Goal: Information Seeking & Learning: Learn about a topic

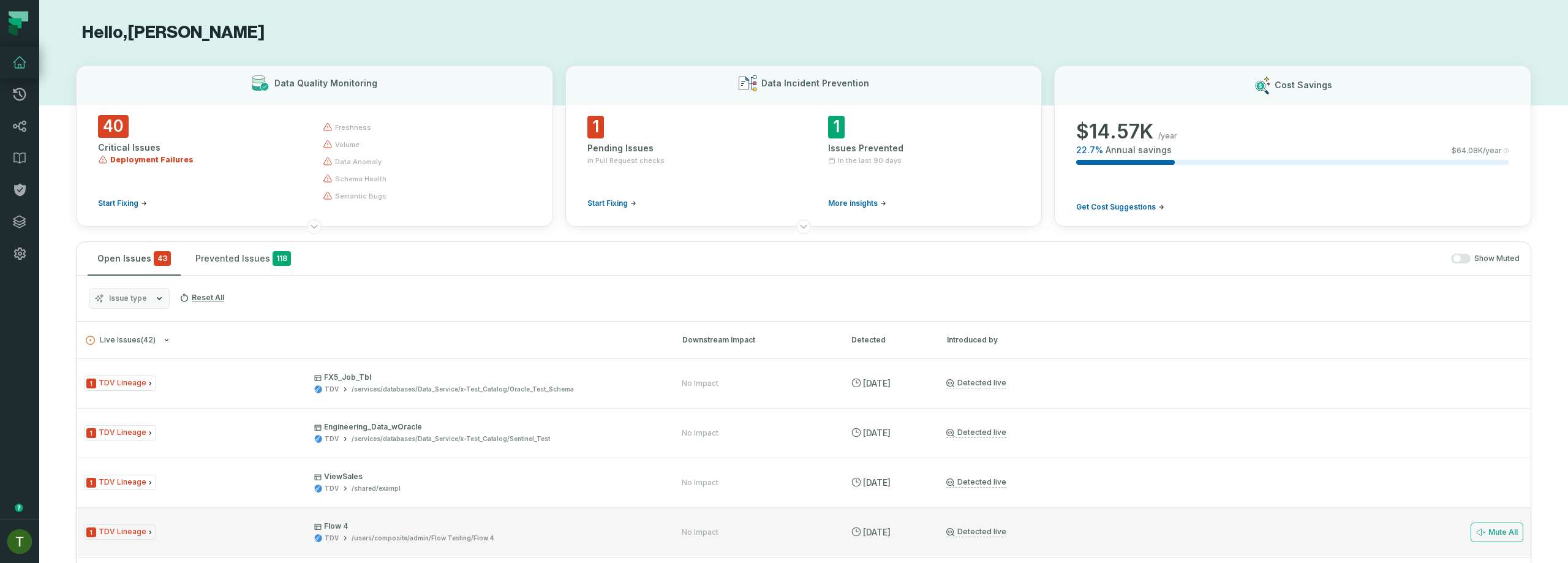
scroll to position [275, 0]
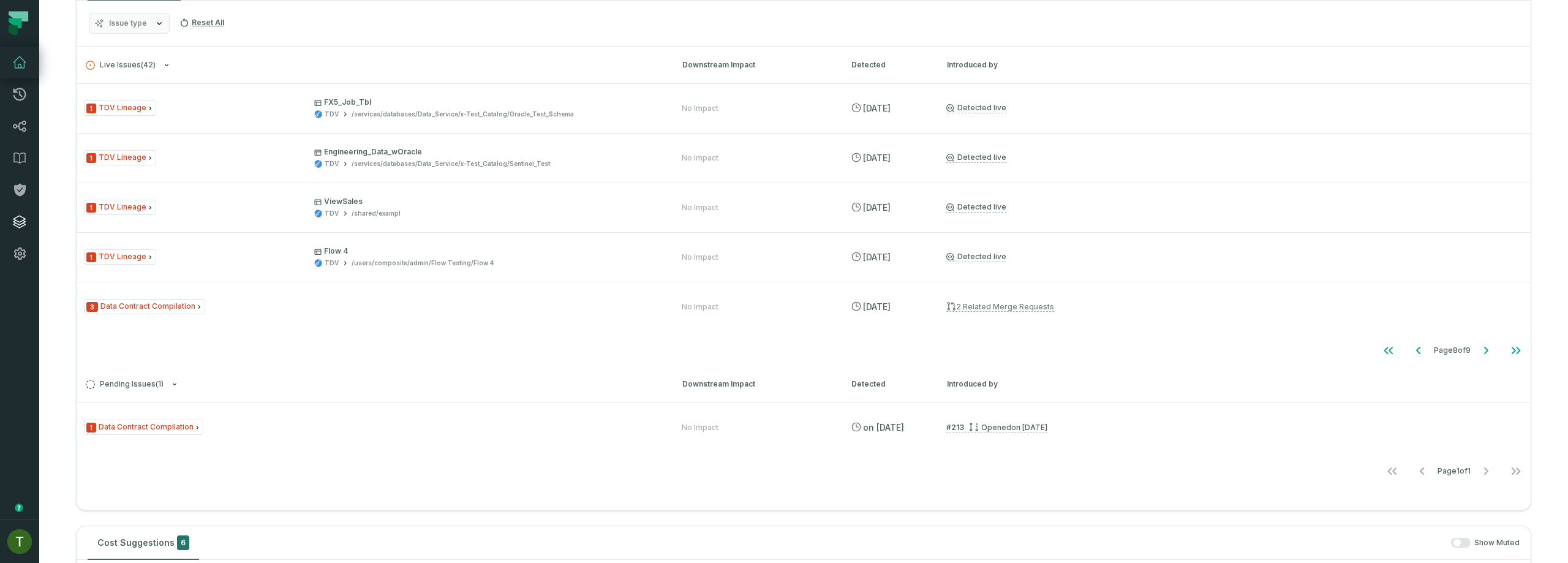
click at [22, 217] on icon at bounding box center [19, 222] width 12 height 12
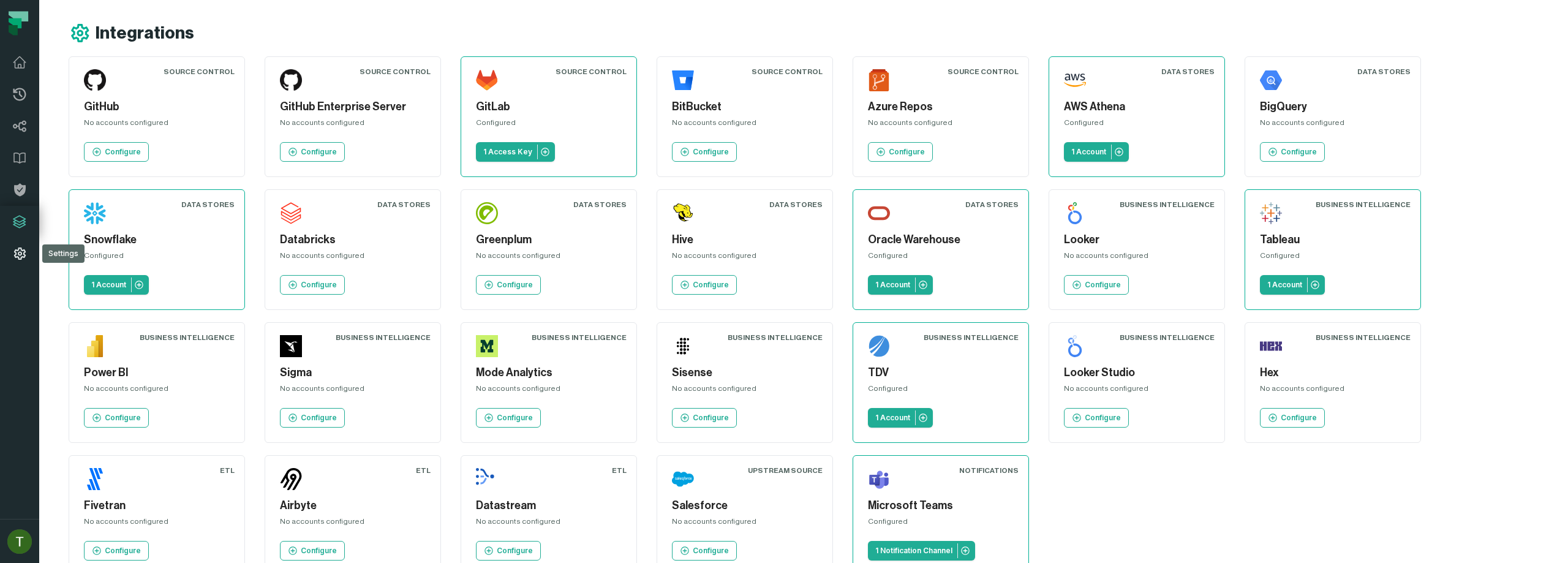
click at [24, 241] on link "Settings" at bounding box center [19, 253] width 39 height 32
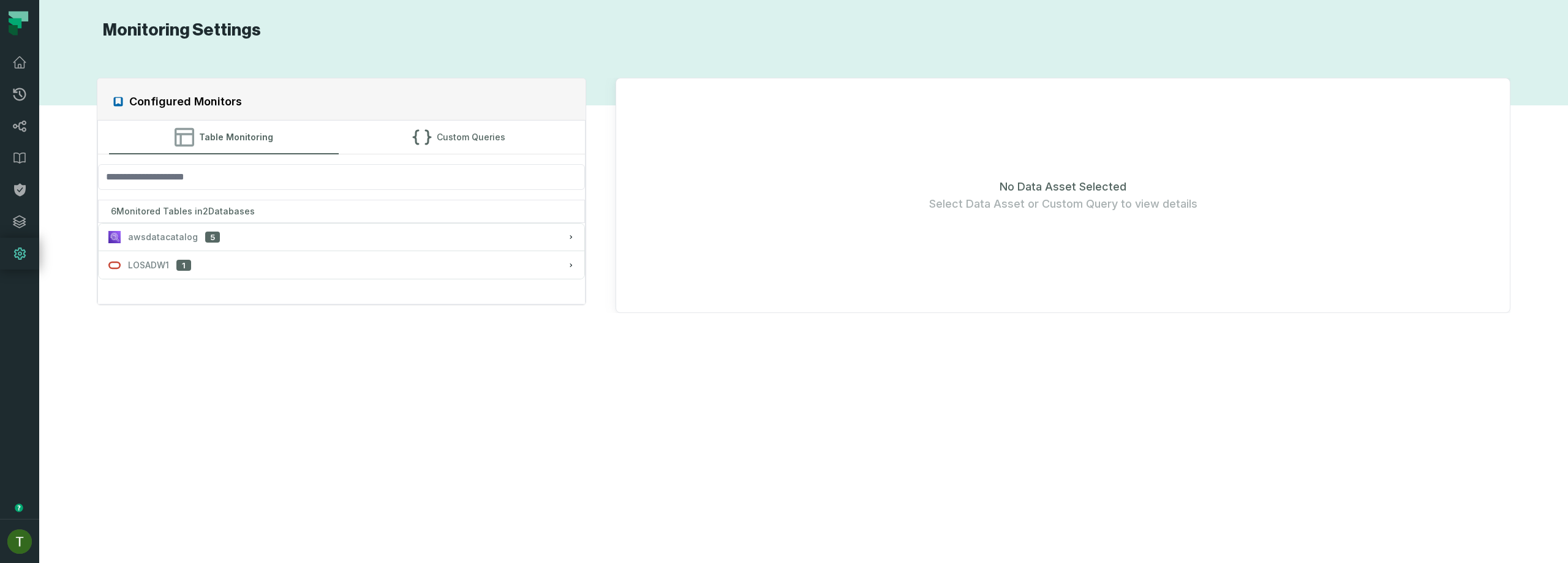
click at [340, 213] on div "6 Monitored Tables in 2 Databases" at bounding box center [341, 211] width 487 height 23
click at [350, 234] on div "awsdatacatalog 5" at bounding box center [341, 237] width 467 height 12
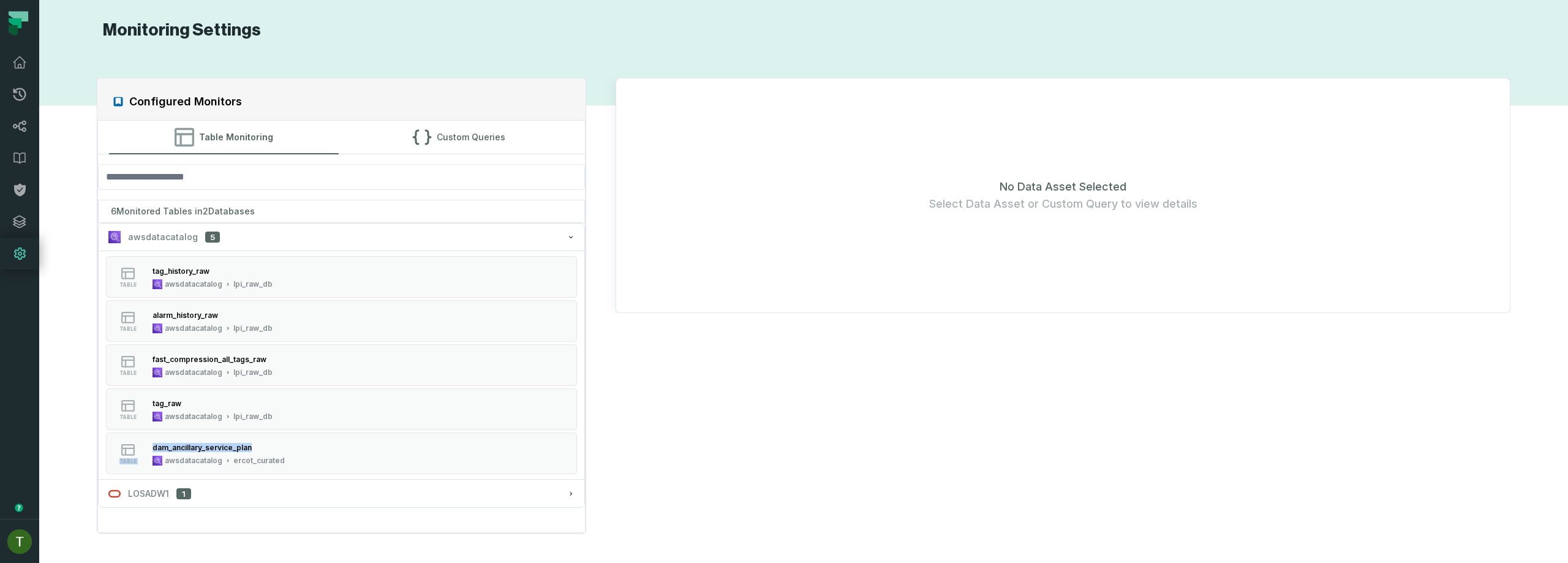
drag, startPoint x: 673, startPoint y: 430, endPoint x: 684, endPoint y: 451, distance: 23.7
click at [684, 451] on div "Configured Monitors Table Monitoring Custom Queries 6 Monitored Tables in 2 Dat…" at bounding box center [803, 305] width 1504 height 499
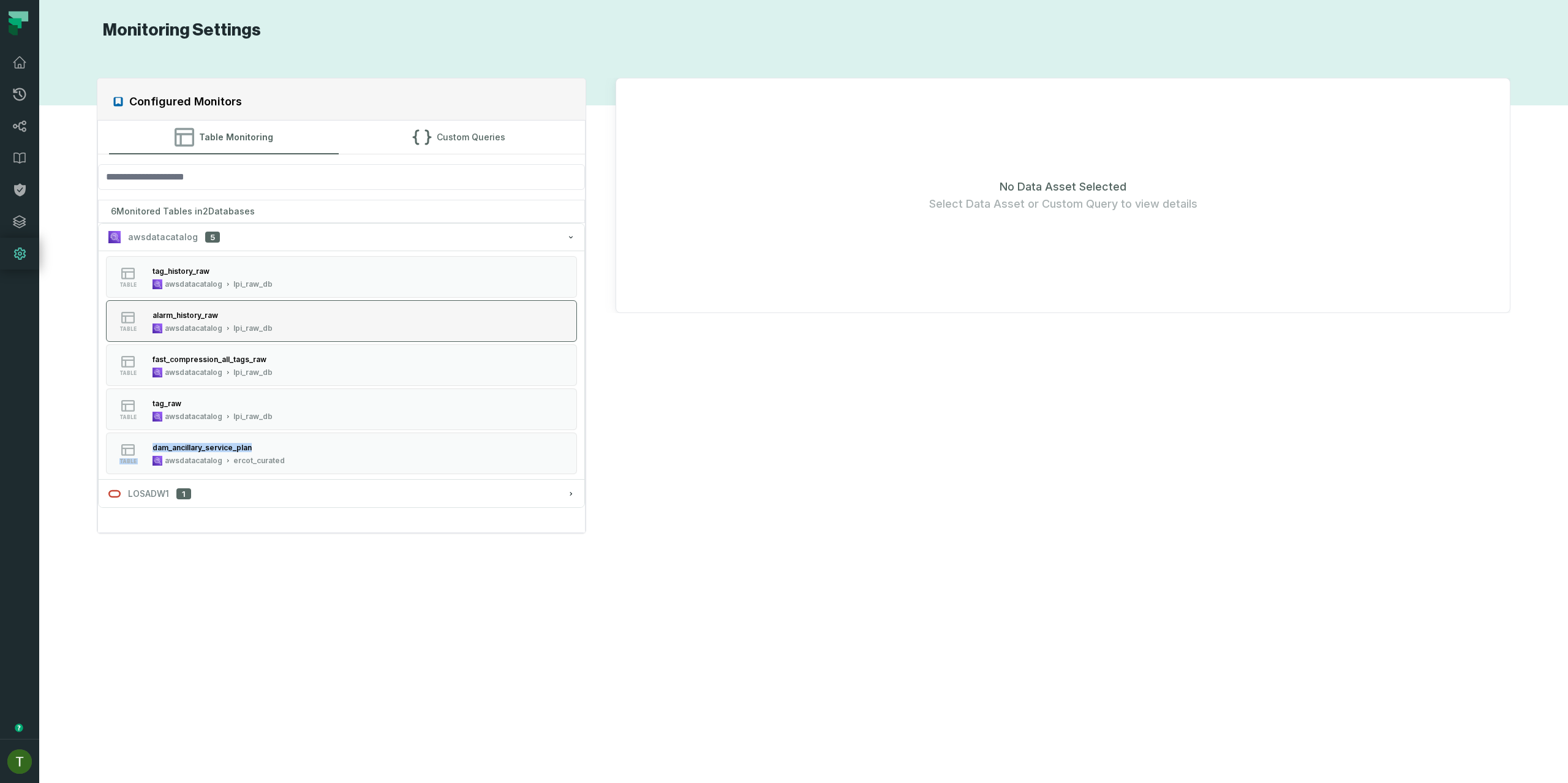
click at [449, 301] on button "table alarm_history_raw awsdatacatalog lpi_raw_db" at bounding box center [341, 321] width 472 height 42
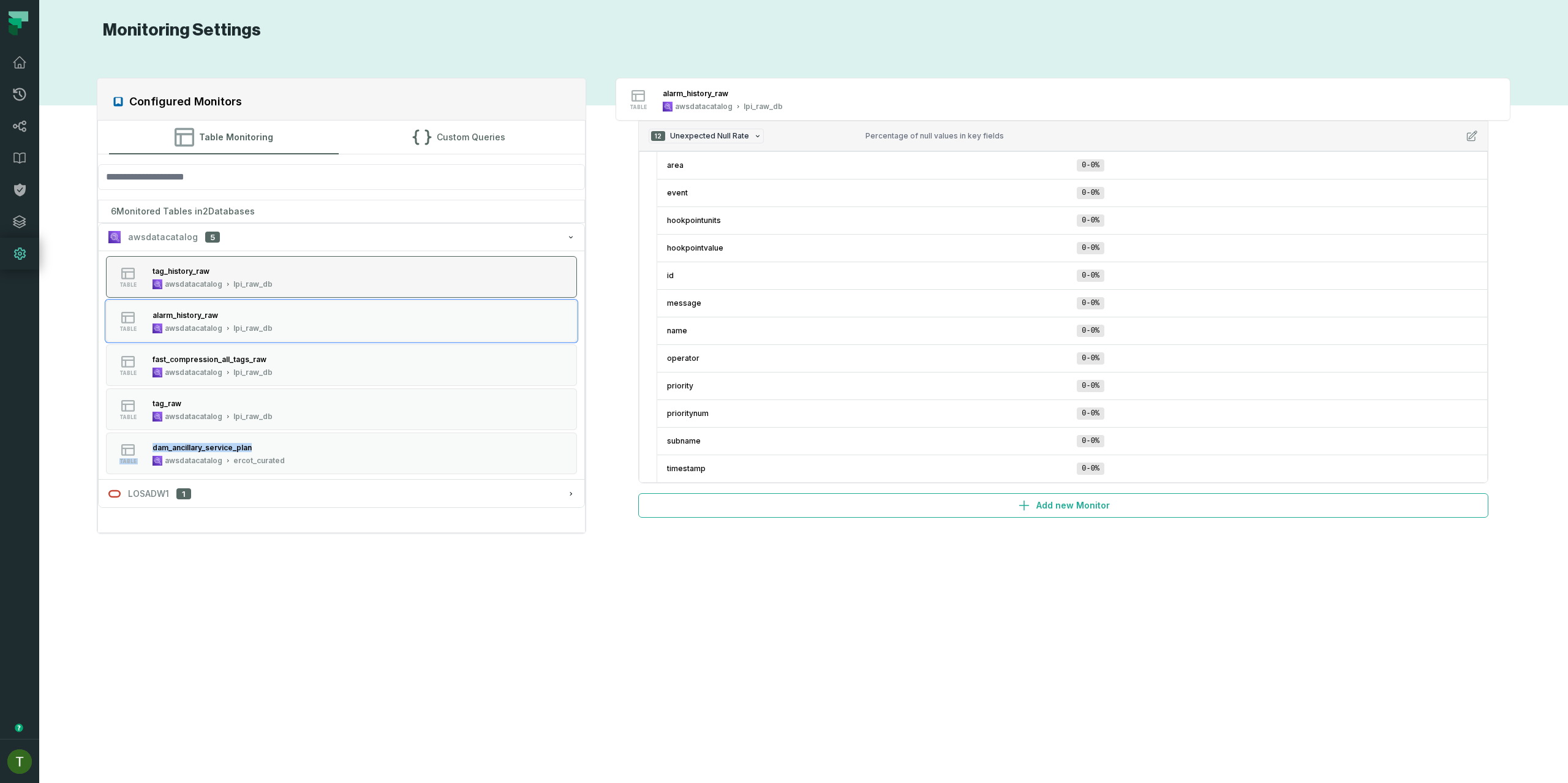
click at [446, 285] on button "table tag_history_raw awsdatacatalog lpi_raw_db" at bounding box center [341, 277] width 472 height 42
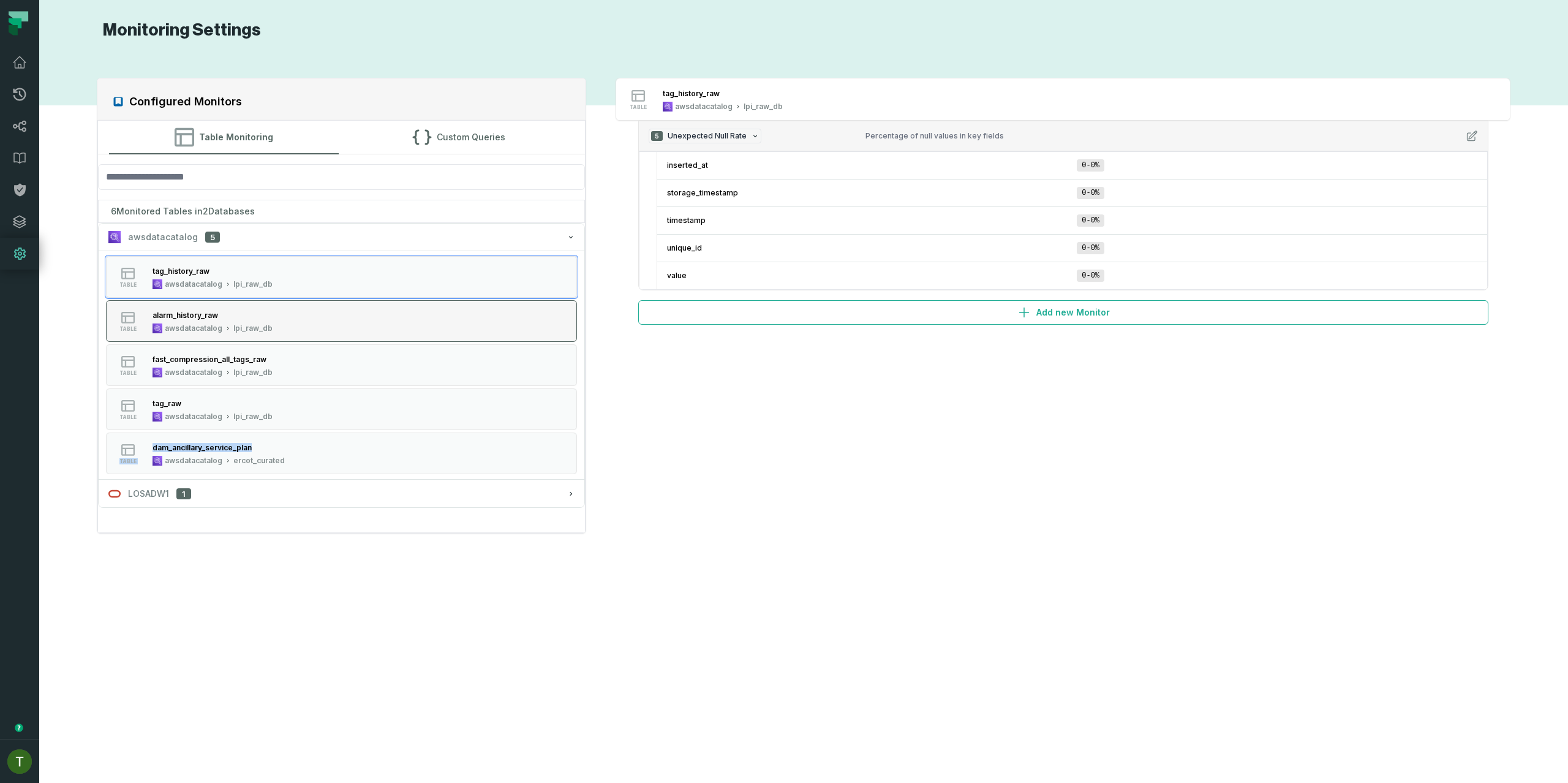
click at [456, 302] on button "table alarm_history_raw awsdatacatalog lpi_raw_db" at bounding box center [341, 321] width 472 height 42
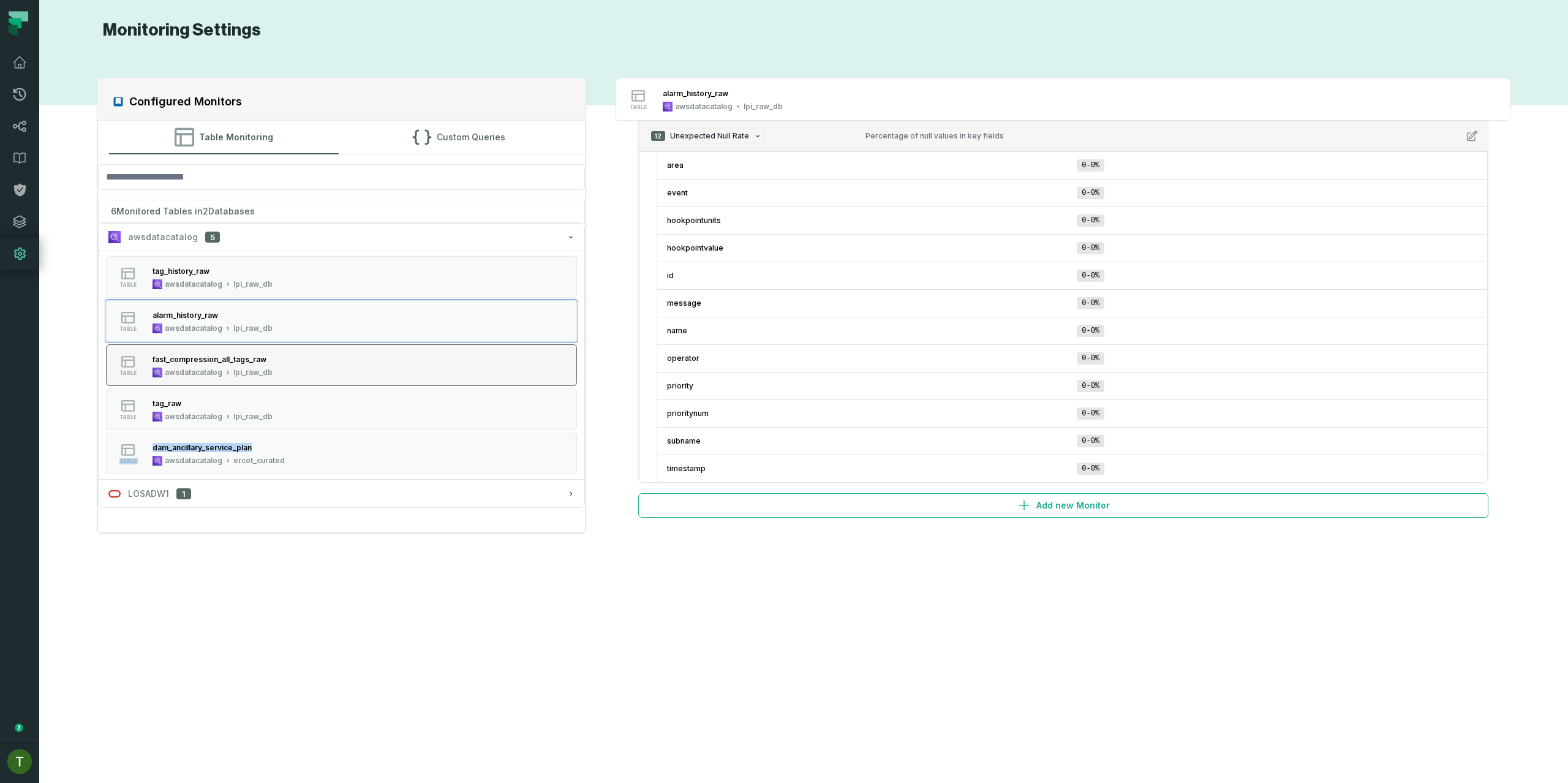
click at [396, 356] on button "table fast_compression_all_tags_raw awsdatacatalog lpi_raw_db" at bounding box center [341, 366] width 472 height 42
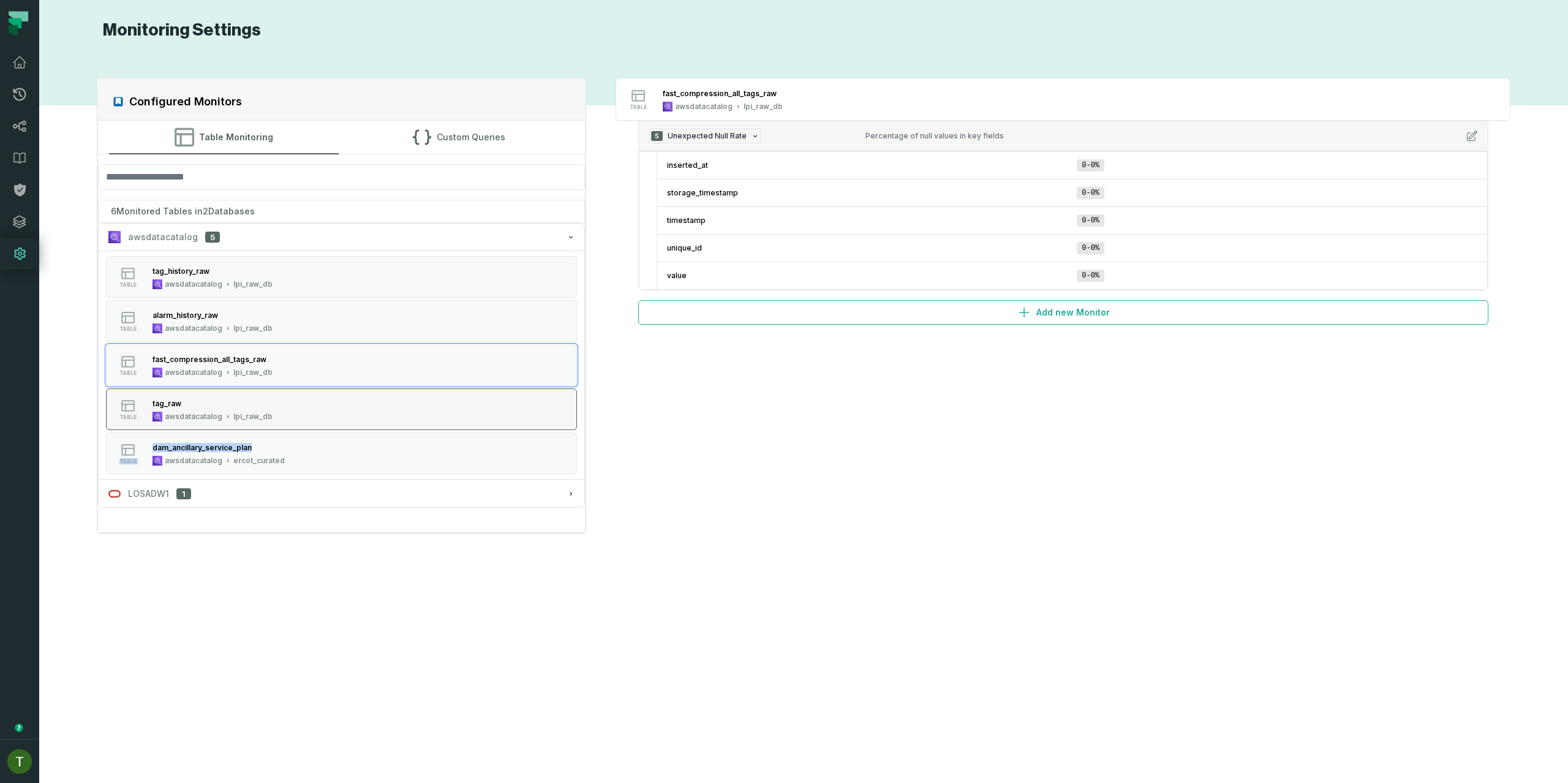
click at [317, 418] on button "table tag_raw awsdatacatalog lpi_raw_db" at bounding box center [341, 410] width 472 height 42
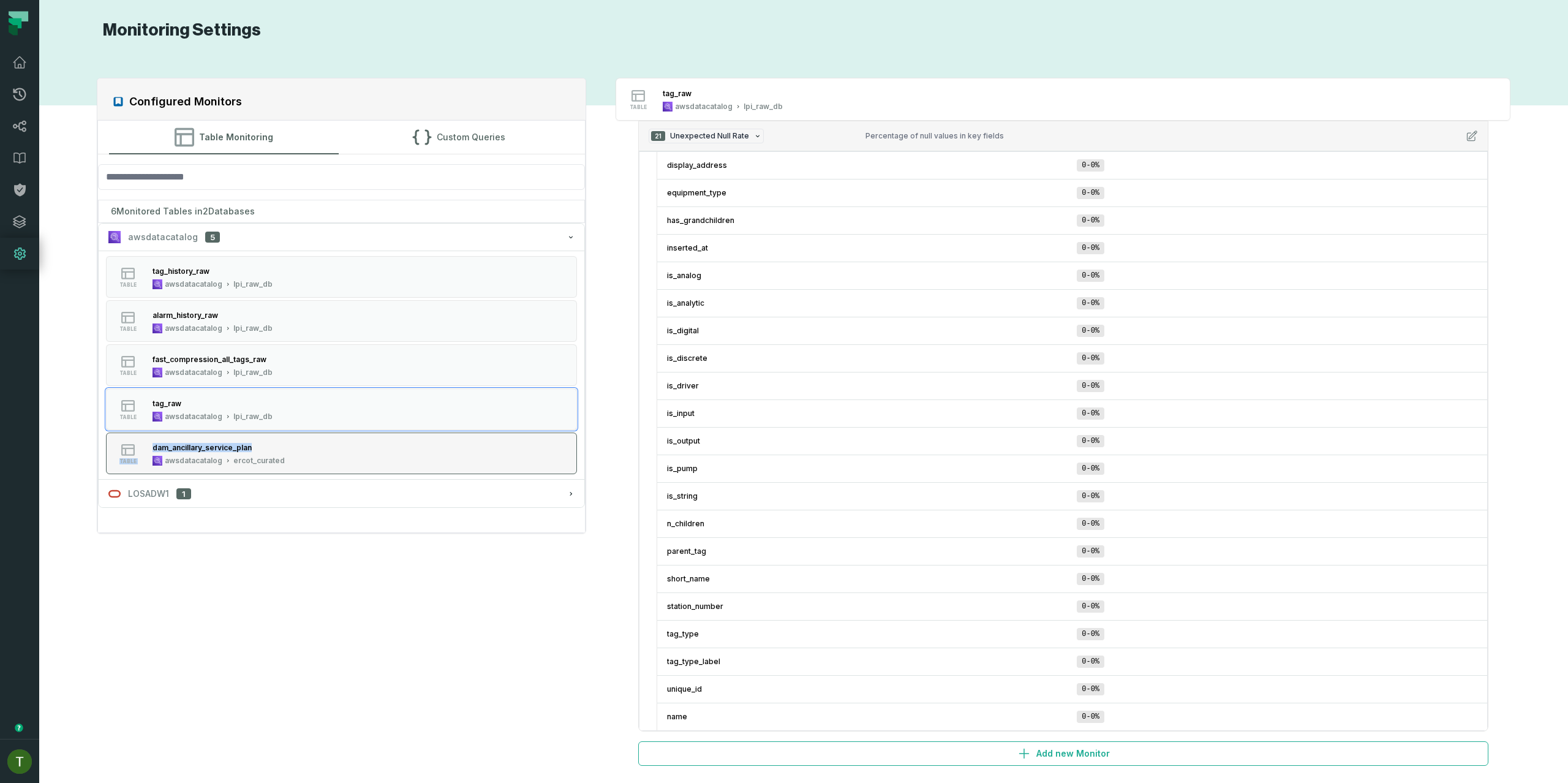
click at [394, 436] on button "table dam_ancillary_service_plan awsdatacatalog ercot_curated" at bounding box center [341, 453] width 472 height 42
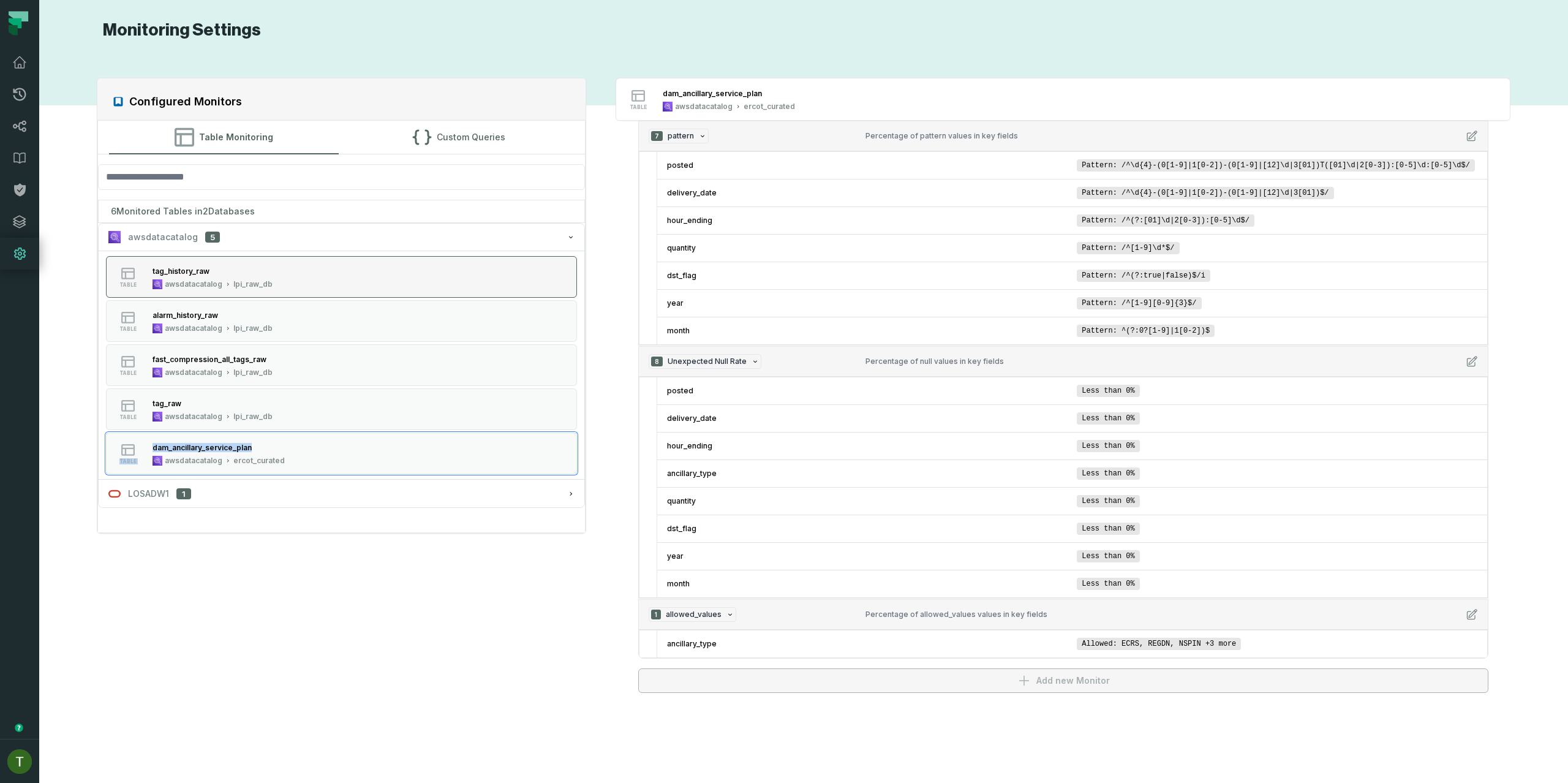
click at [317, 292] on button "table tag_history_raw awsdatacatalog lpi_raw_db" at bounding box center [341, 277] width 472 height 42
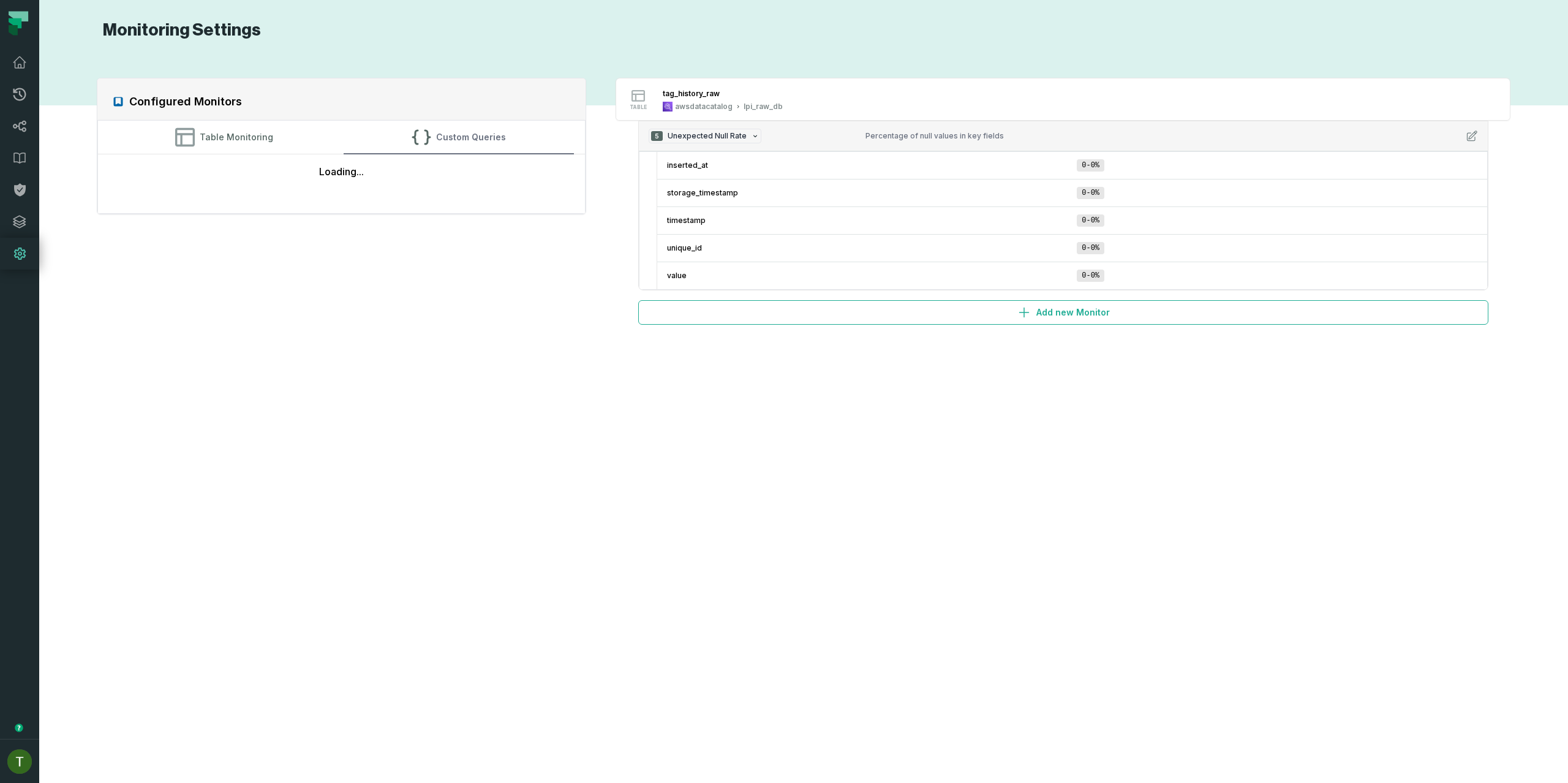
click at [472, 145] on button "Custom Queries" at bounding box center [459, 137] width 231 height 33
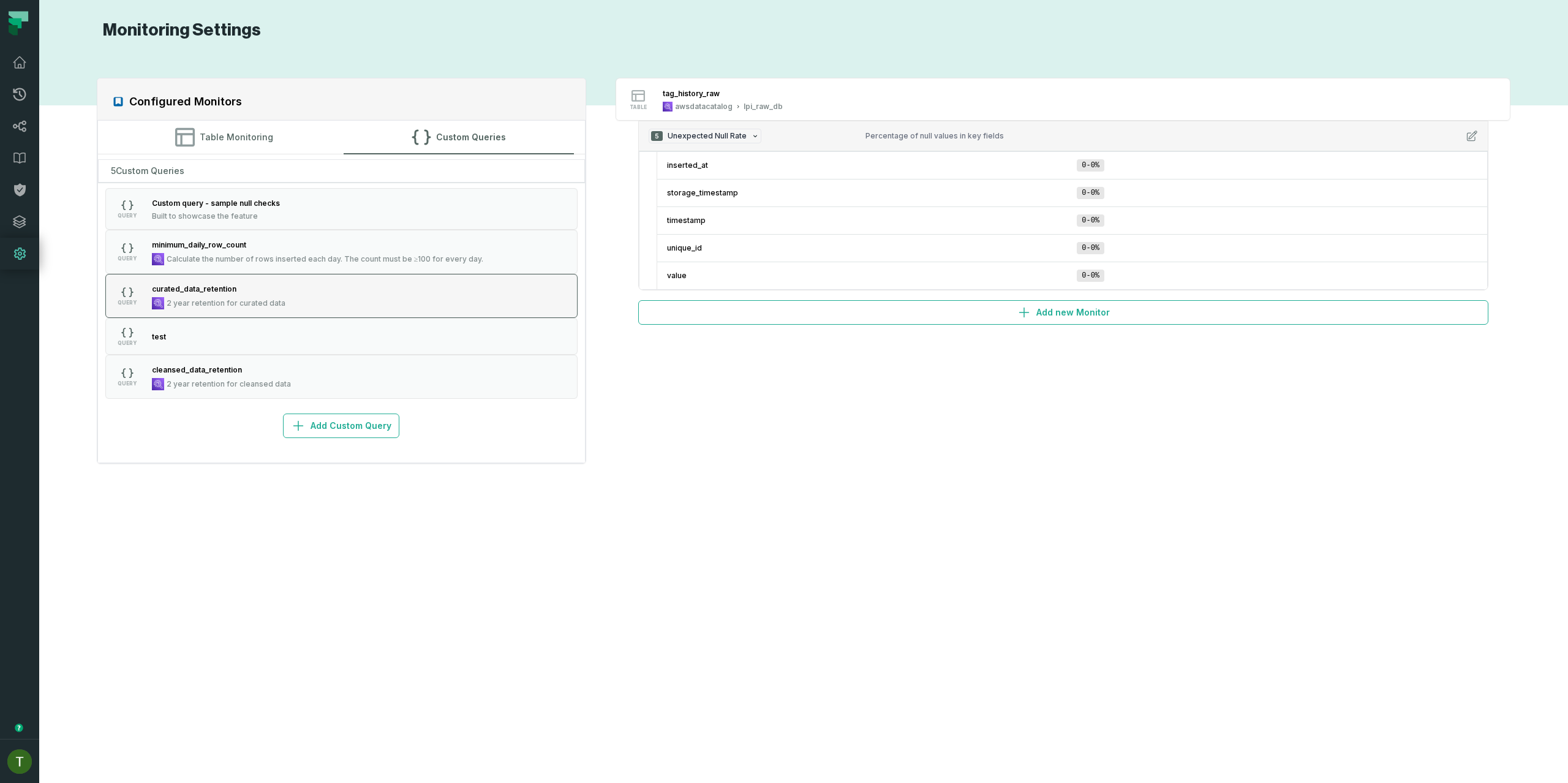
click at [467, 286] on button "QUERY curated_data_retention 2 year retention for curated data" at bounding box center [341, 296] width 472 height 44
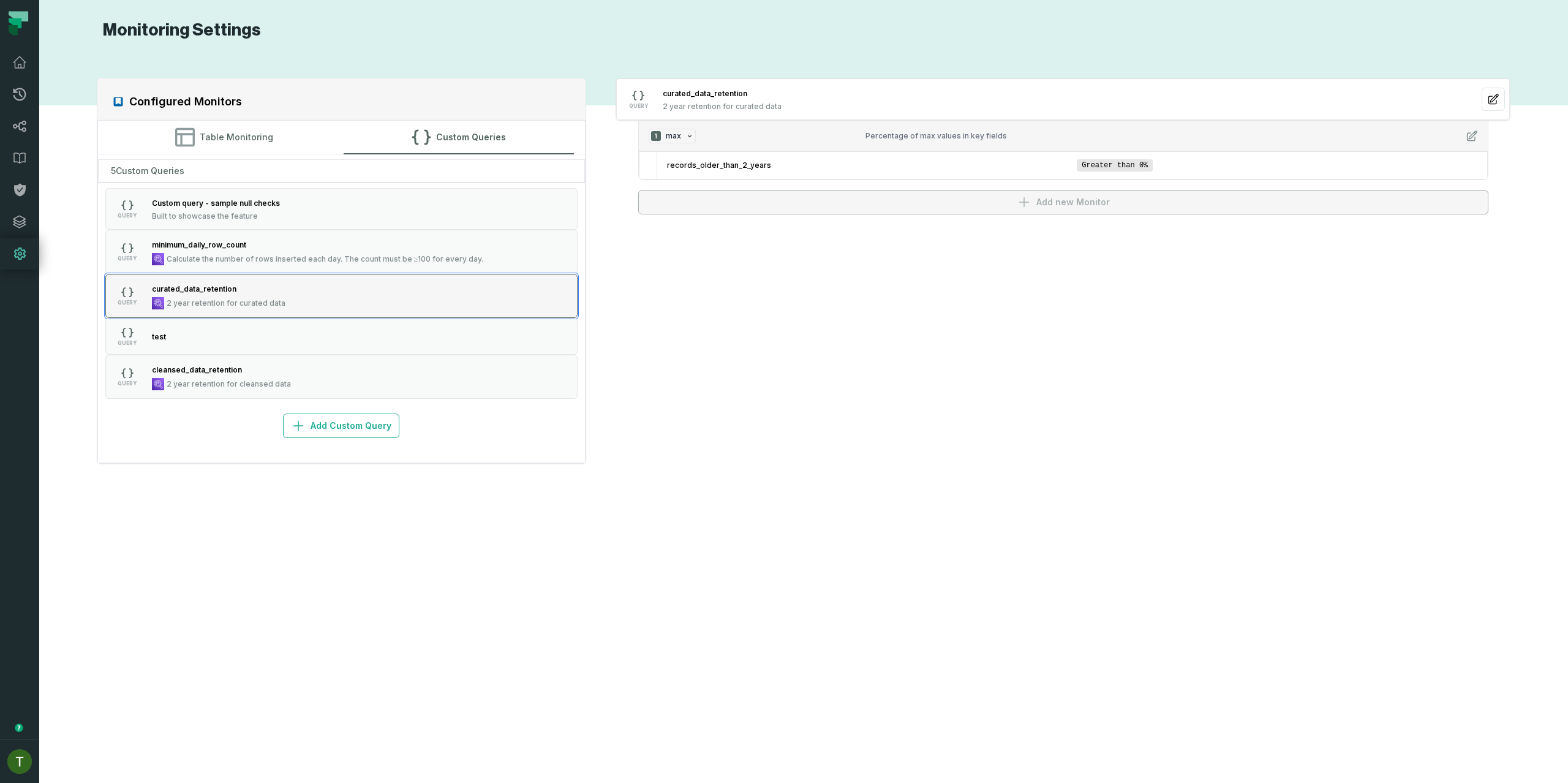
click at [331, 290] on button "QUERY curated_data_retention 2 year retention for curated data" at bounding box center [341, 296] width 472 height 44
click at [407, 370] on button "QUERY cleansed_data_retention 2 year retention for cleansed data" at bounding box center [341, 377] width 472 height 44
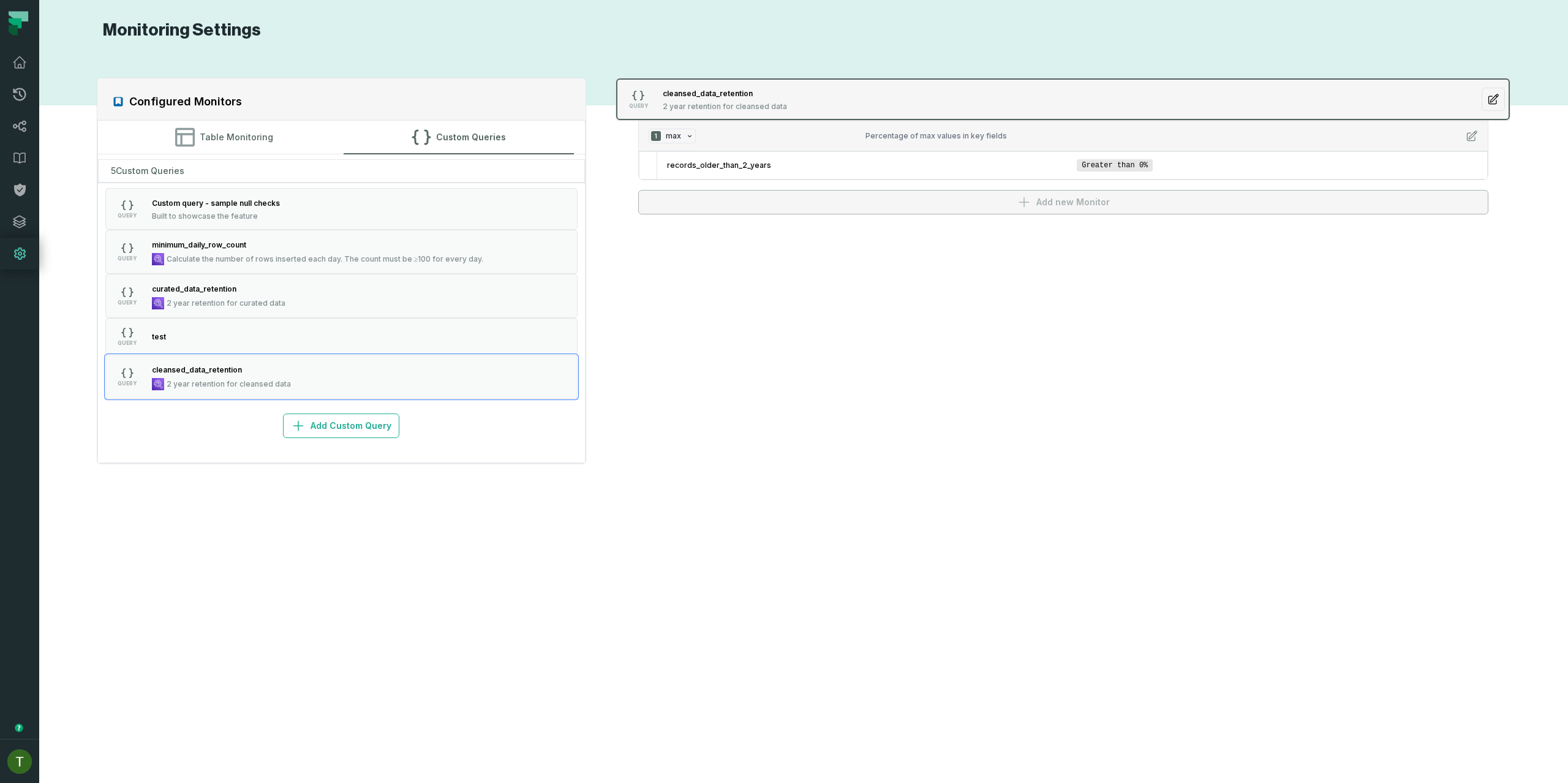
click at [1471, 96] on button "QUERY cleansed_data_retention 2 year retention for cleansed data" at bounding box center [1063, 100] width 893 height 42
drag, startPoint x: 1477, startPoint y: 96, endPoint x: 1487, endPoint y: 95, distance: 10.0
click at [1477, 96] on button "QUERY cleansed_data_retention 2 year retention for cleansed data" at bounding box center [1063, 100] width 893 height 42
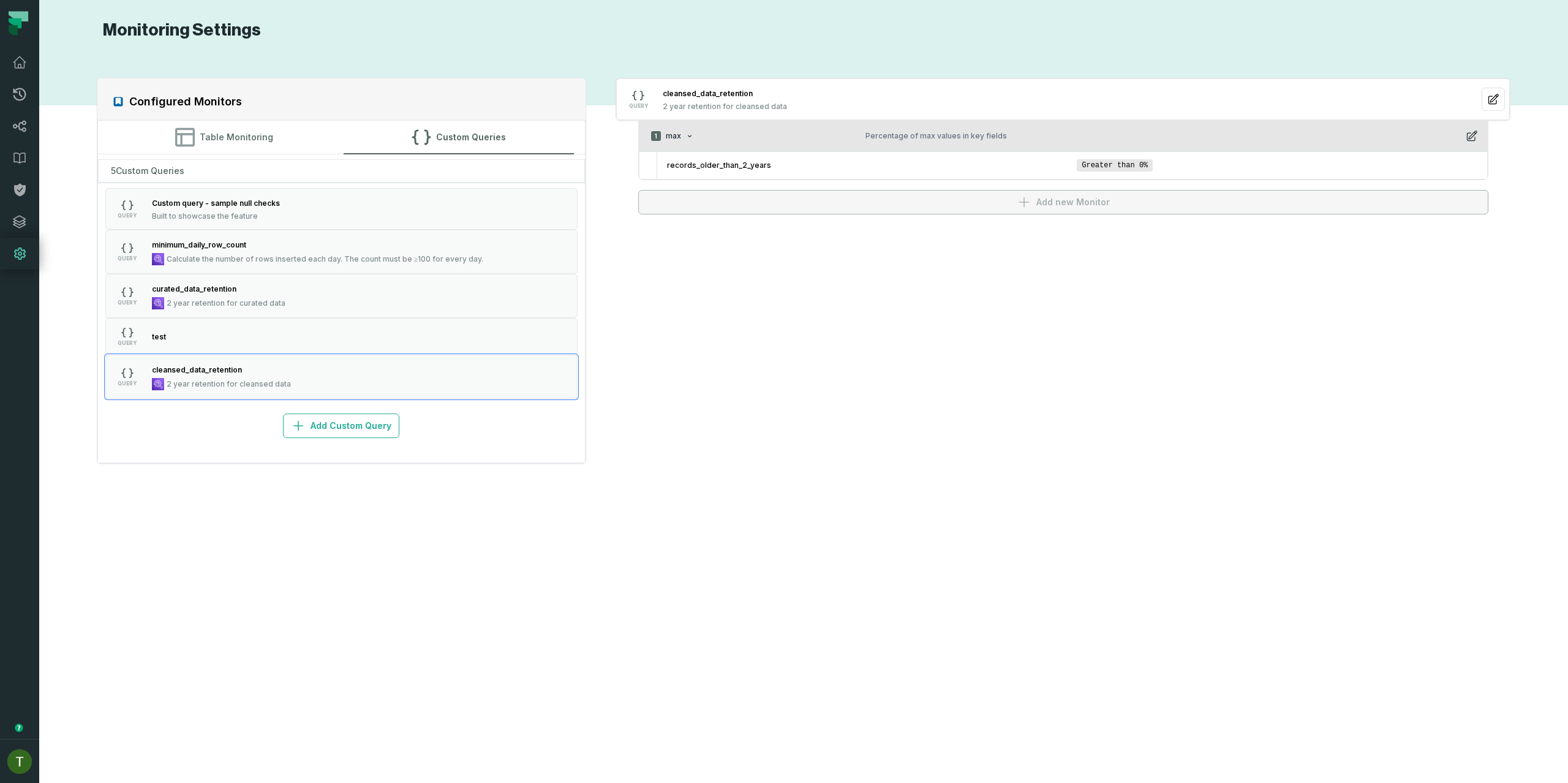
click at [975, 130] on div "1 max Percentage of max values in key fields" at bounding box center [1063, 136] width 829 height 15
click at [975, 130] on div "1 max Percentage of max values in key fields" at bounding box center [1063, 136] width 829 height 15
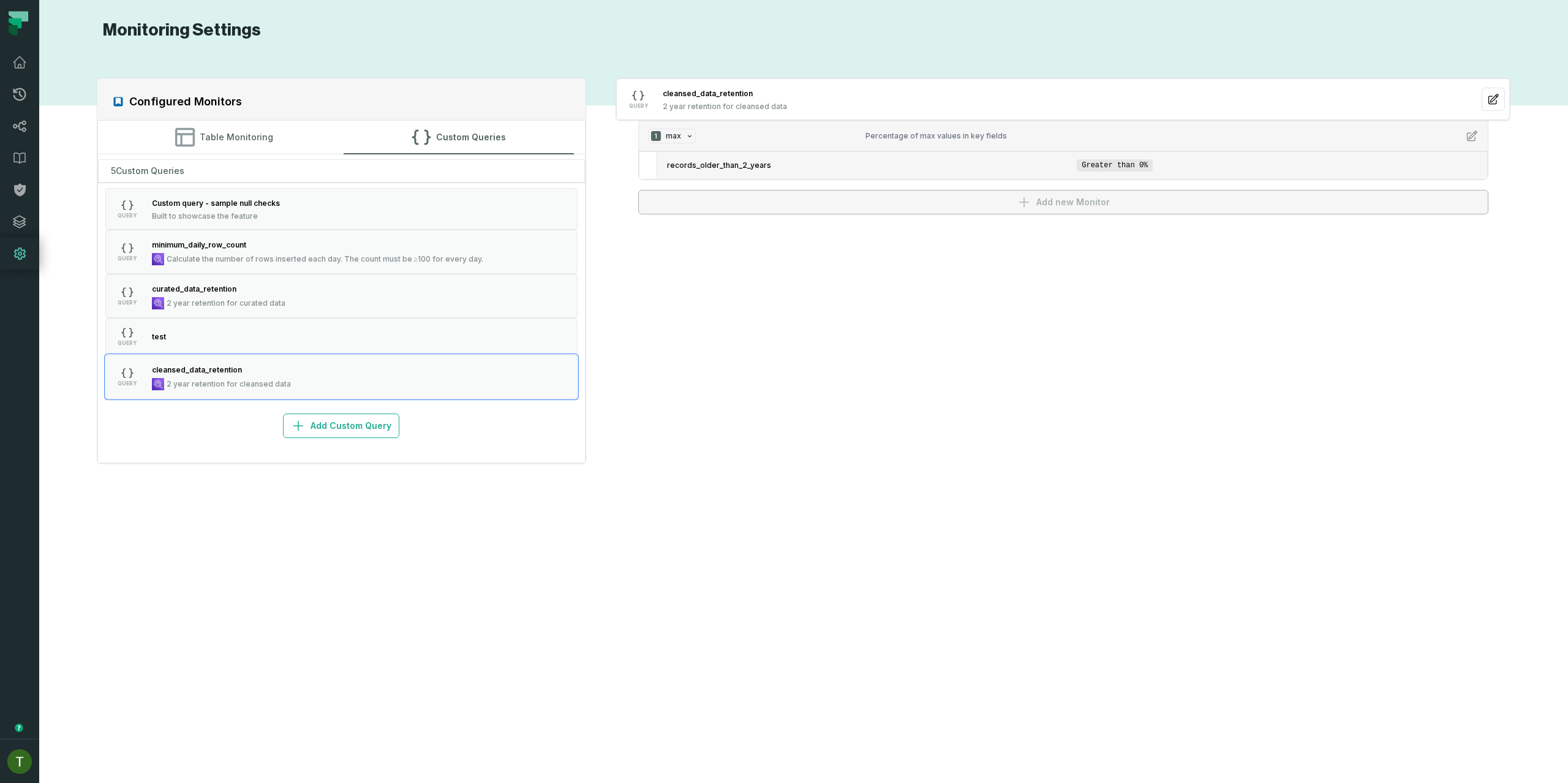
click at [790, 166] on span "records_older_than_2_years" at bounding box center [869, 165] width 405 height 10
drag, startPoint x: 790, startPoint y: 166, endPoint x: 780, endPoint y: 166, distance: 10.0
click at [790, 166] on span "records_older_than_2_years" at bounding box center [869, 165] width 405 height 10
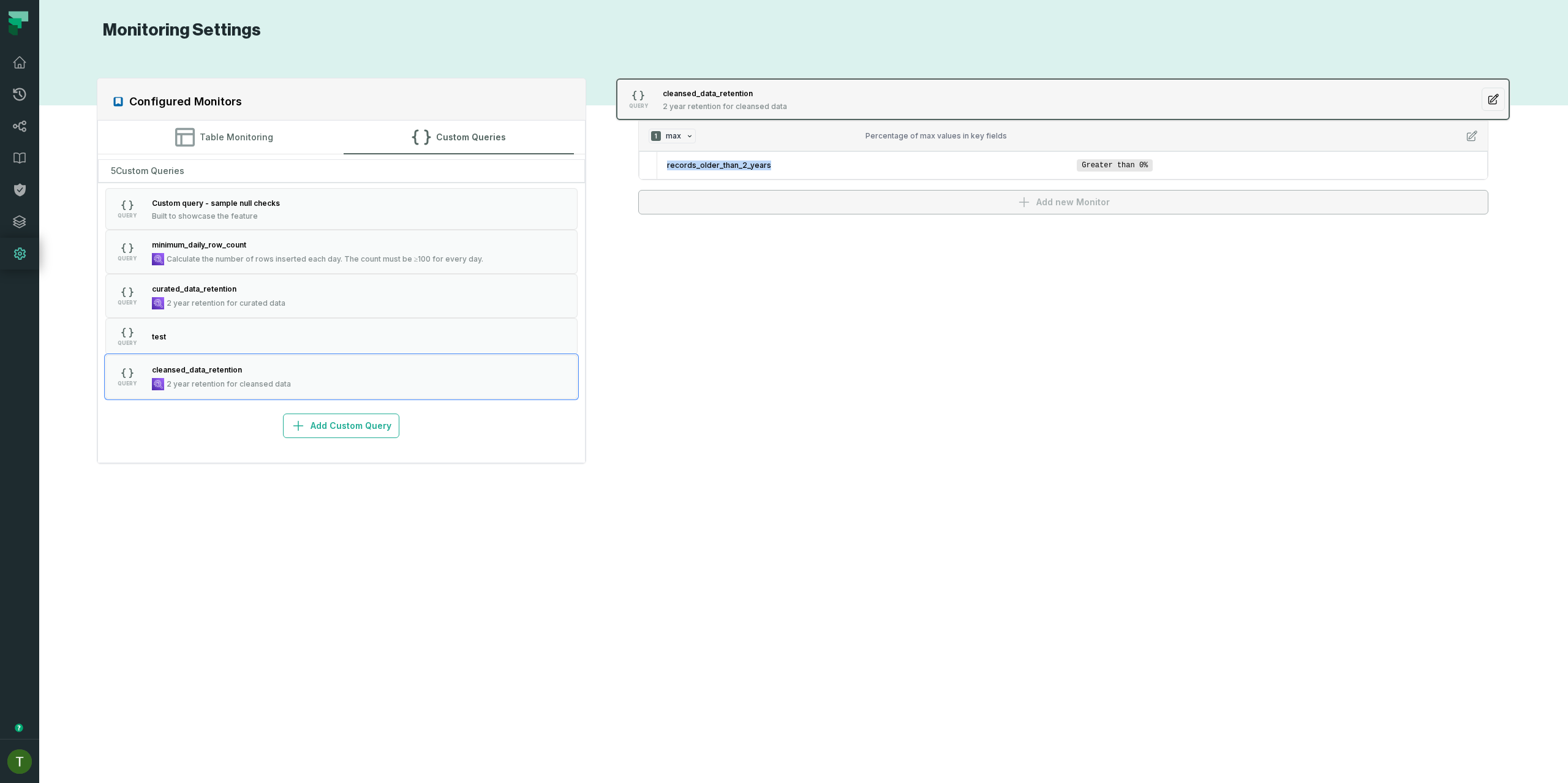
click at [777, 96] on div "cleansed_data_retention" at bounding box center [725, 93] width 124 height 12
click at [776, 96] on div "cleansed_data_retention" at bounding box center [725, 93] width 124 height 12
drag, startPoint x: 776, startPoint y: 96, endPoint x: 800, endPoint y: 88, distance: 25.3
click at [776, 95] on div "cleansed_data_retention" at bounding box center [725, 93] width 124 height 12
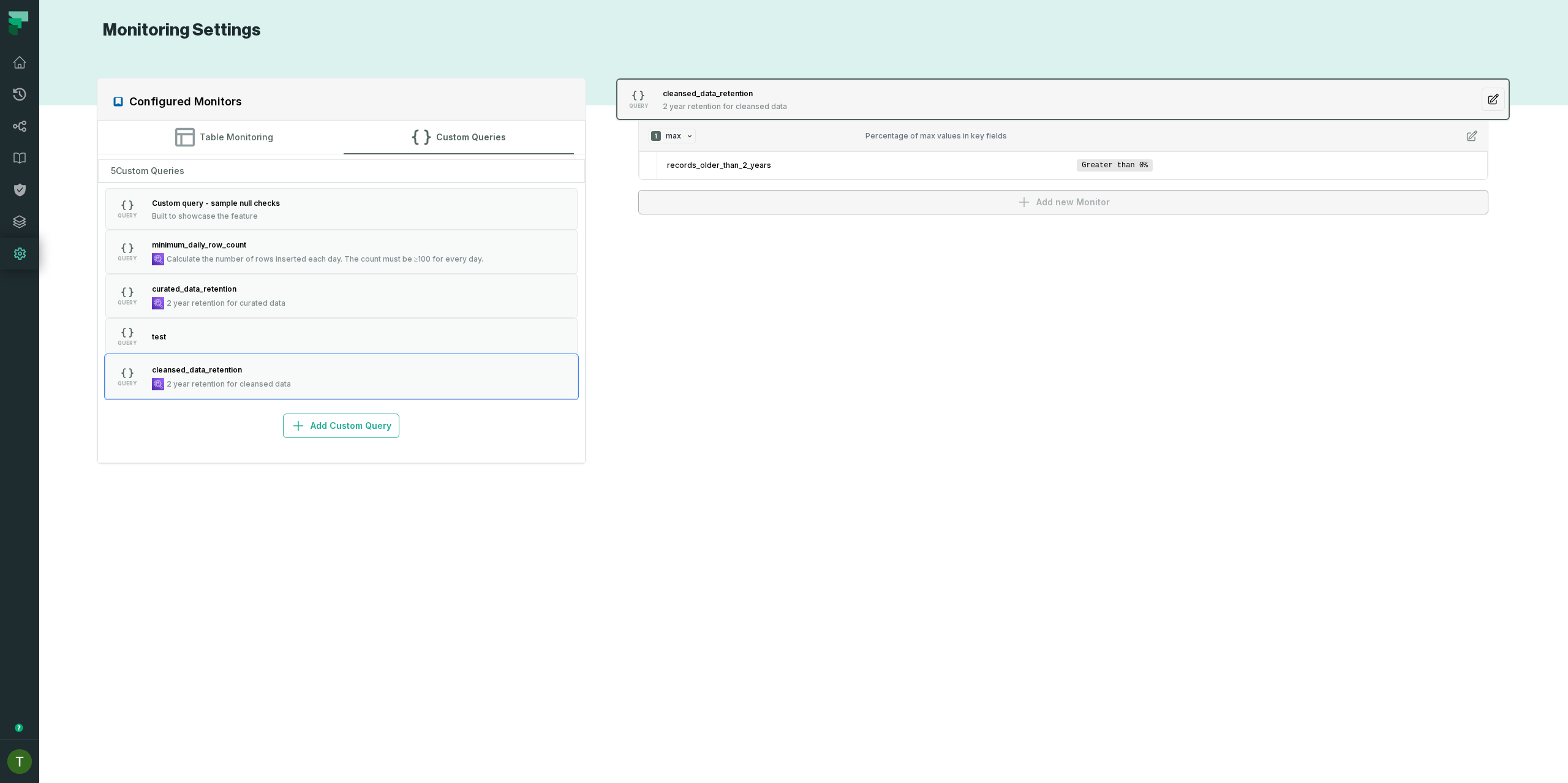
click at [1501, 87] on div "Configured Monitors Table Monitoring Custom Queries 5 Custom Queries QUERY Cust…" at bounding box center [803, 411] width 1504 height 713
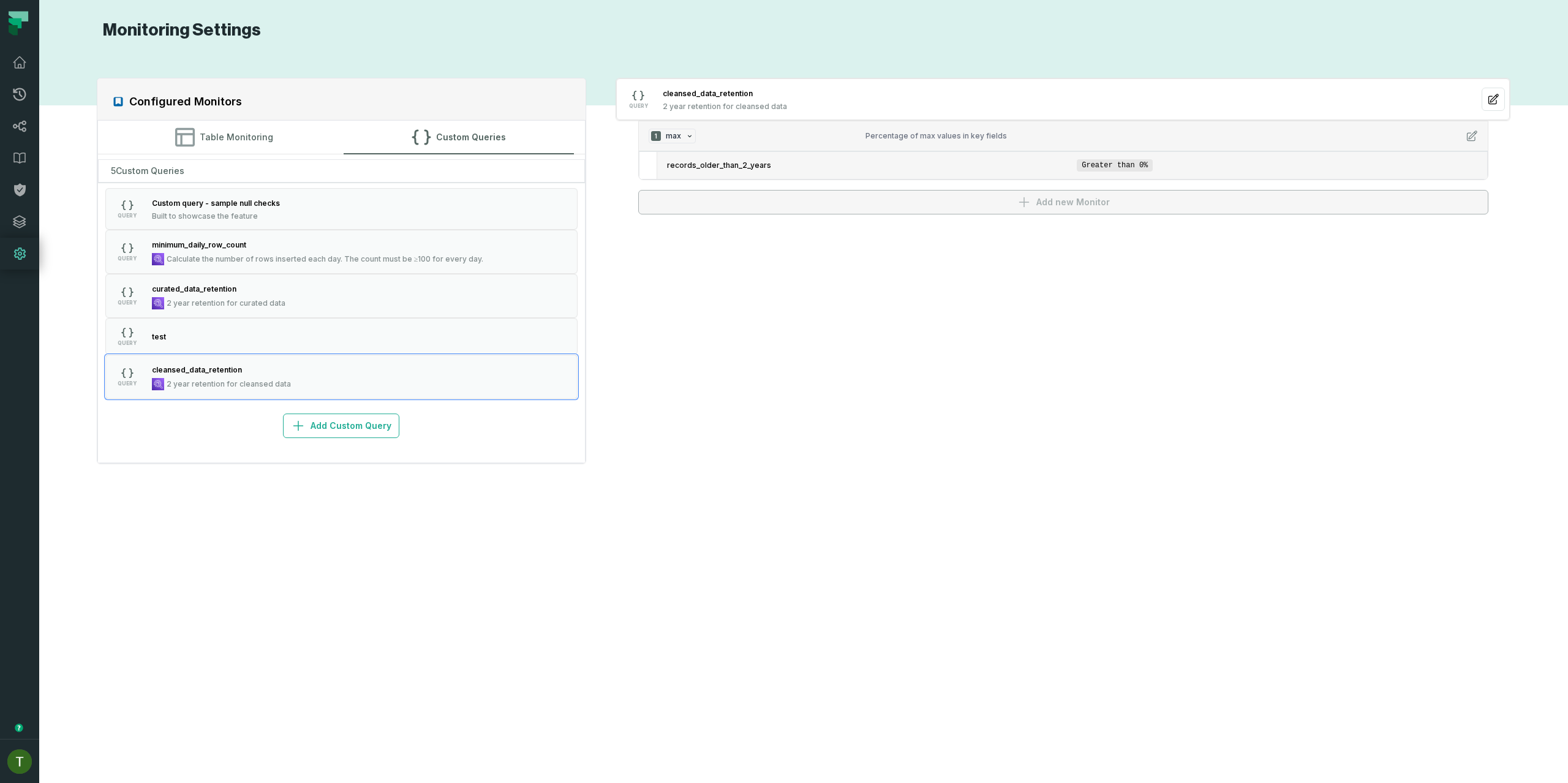
click at [1456, 167] on li "records_older_than_2_years Greater than 0%" at bounding box center [1072, 166] width 830 height 27
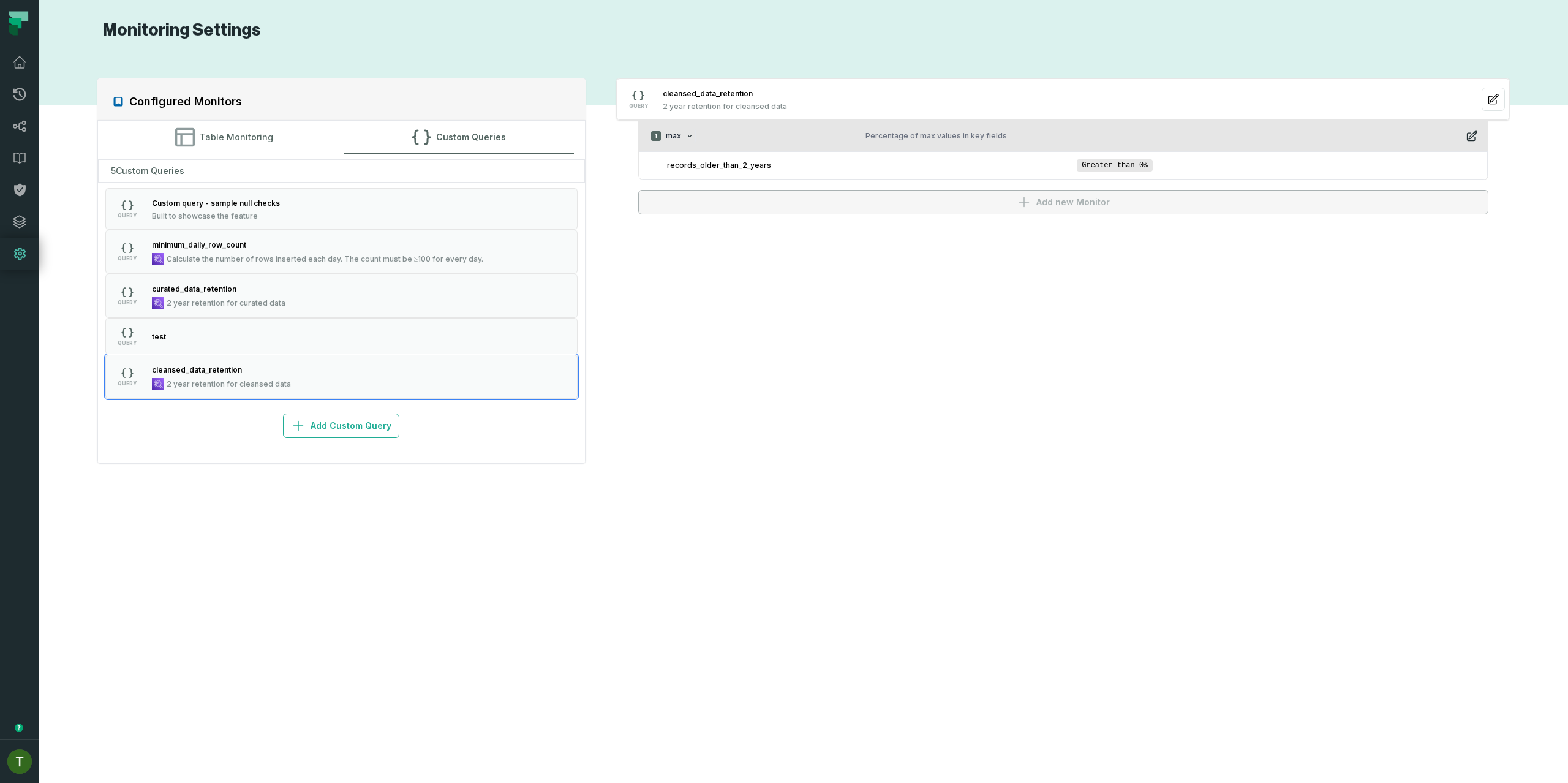
click at [1465, 143] on button "1 max Percentage of max values in key fields" at bounding box center [1063, 136] width 849 height 30
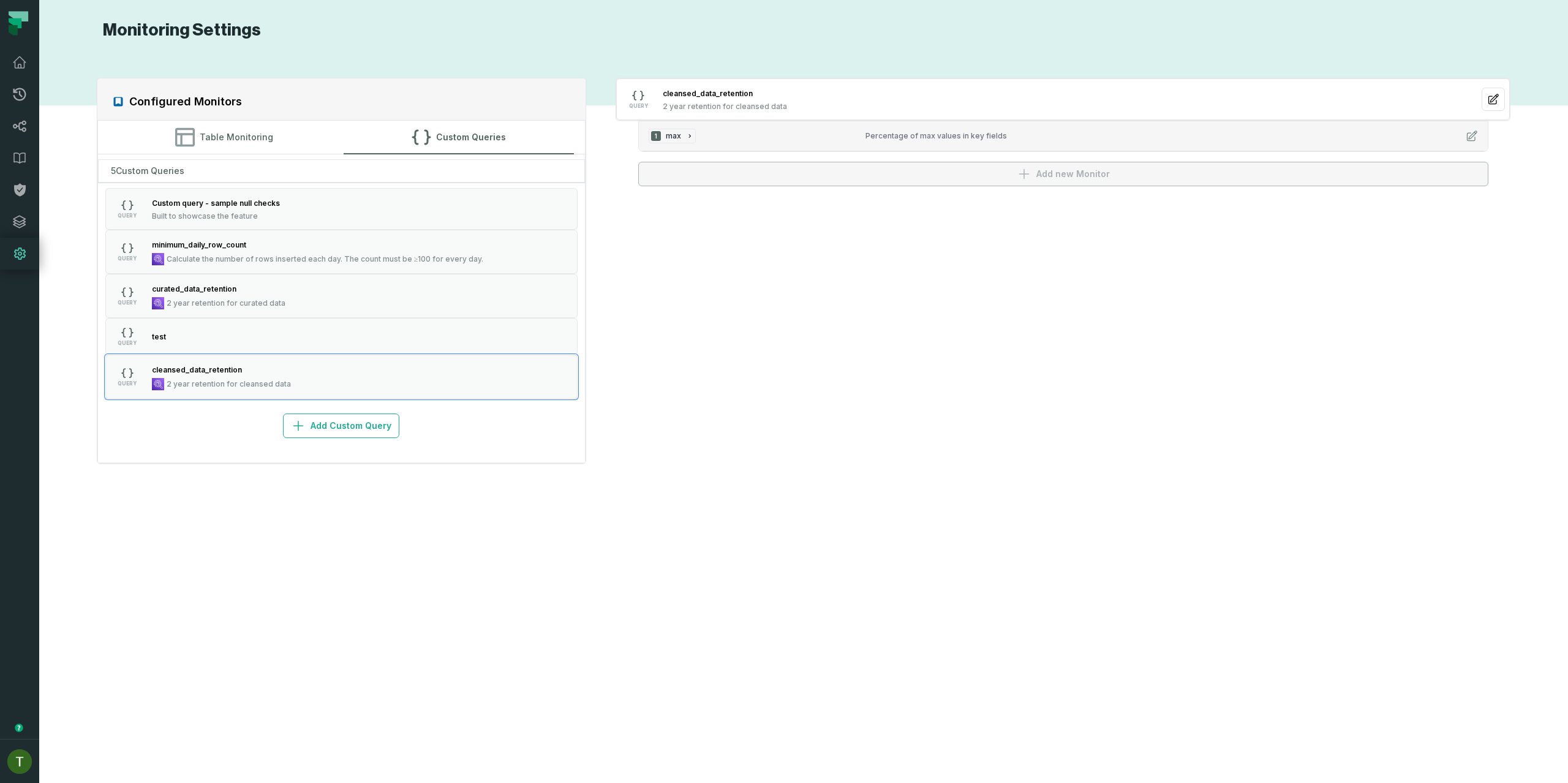
click at [1445, 154] on div "QUERY cleansed_data_retention 2 year retention for cleansed data 1 max Percenta…" at bounding box center [1063, 132] width 895 height 109
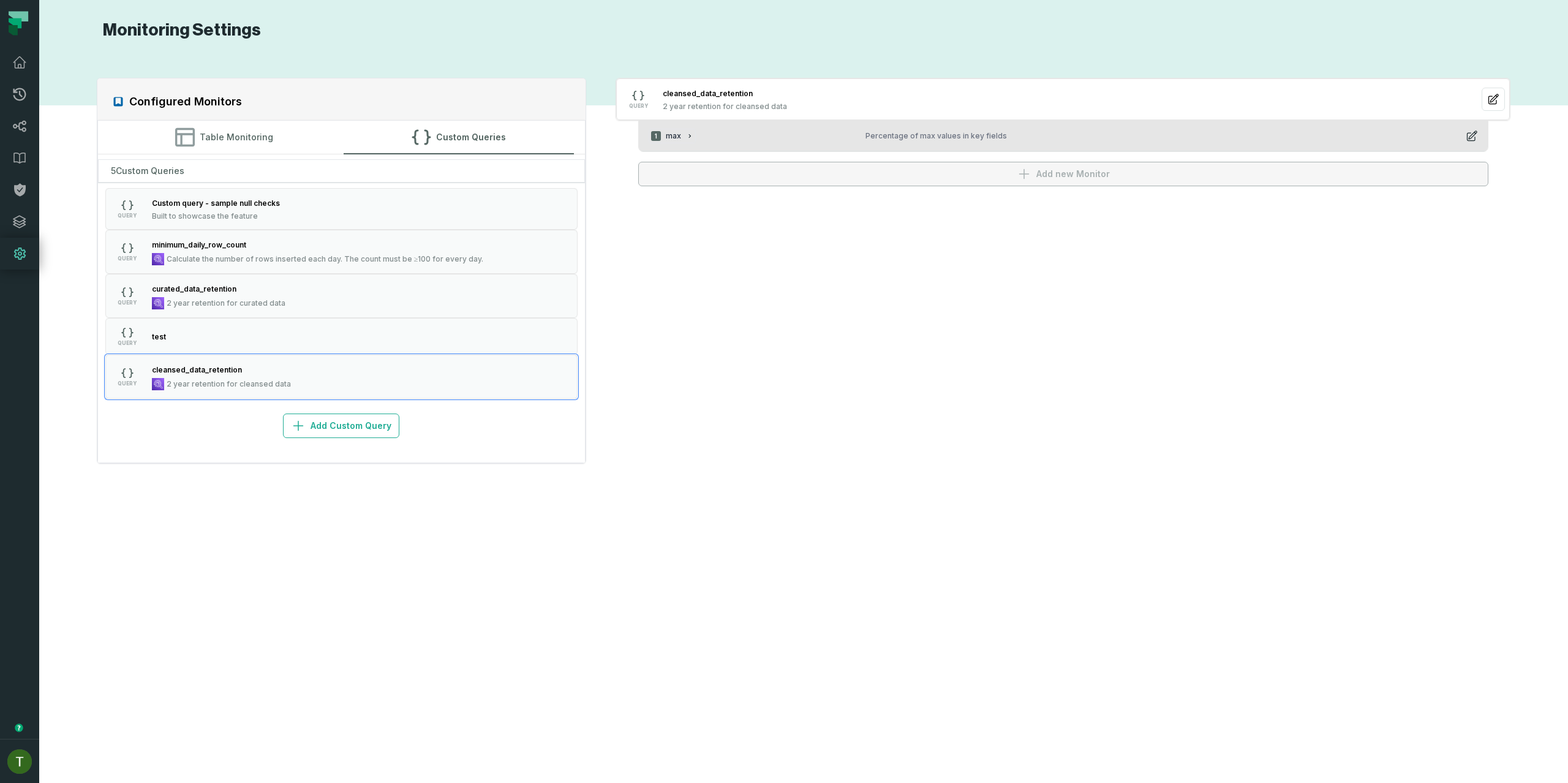
click at [1438, 145] on button "1 max Percentage of max values in key fields" at bounding box center [1063, 136] width 849 height 30
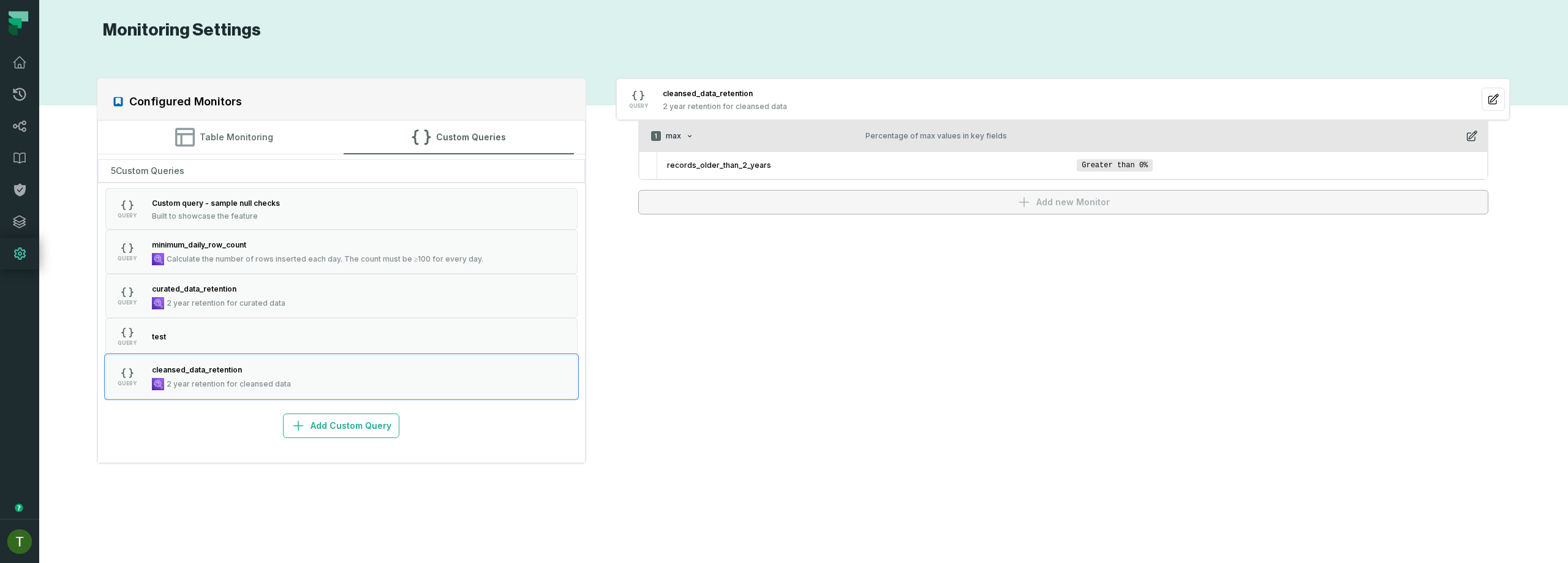
click at [1468, 134] on icon "button" at bounding box center [1471, 136] width 12 height 12
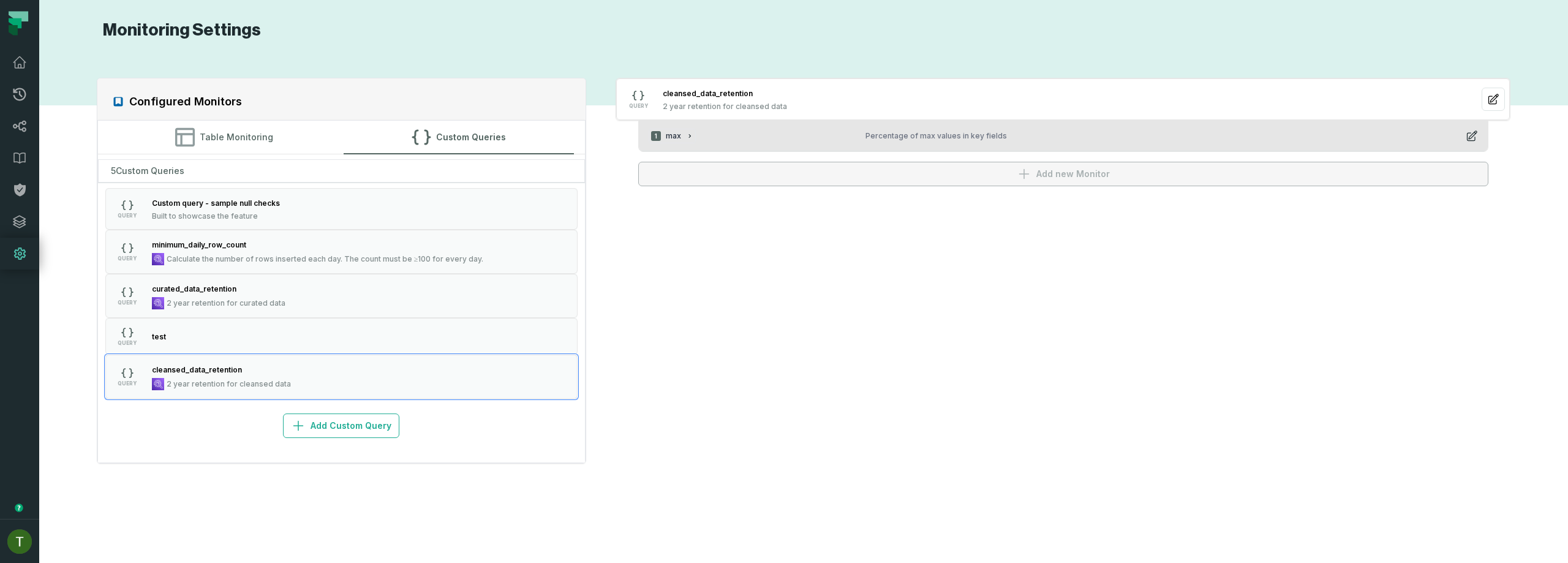
click at [1468, 134] on icon "button" at bounding box center [1471, 136] width 12 height 12
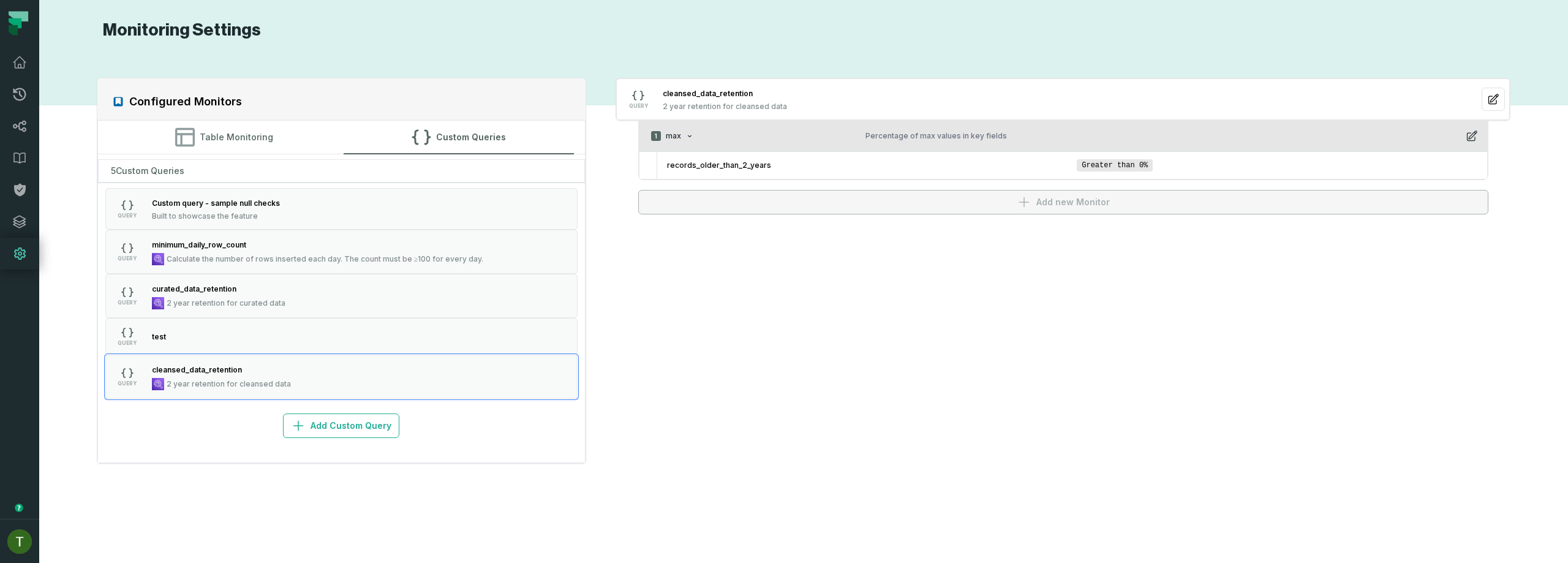
click at [1469, 133] on icon "button" at bounding box center [1471, 136] width 12 height 12
click at [1471, 133] on icon "button" at bounding box center [1471, 136] width 12 height 12
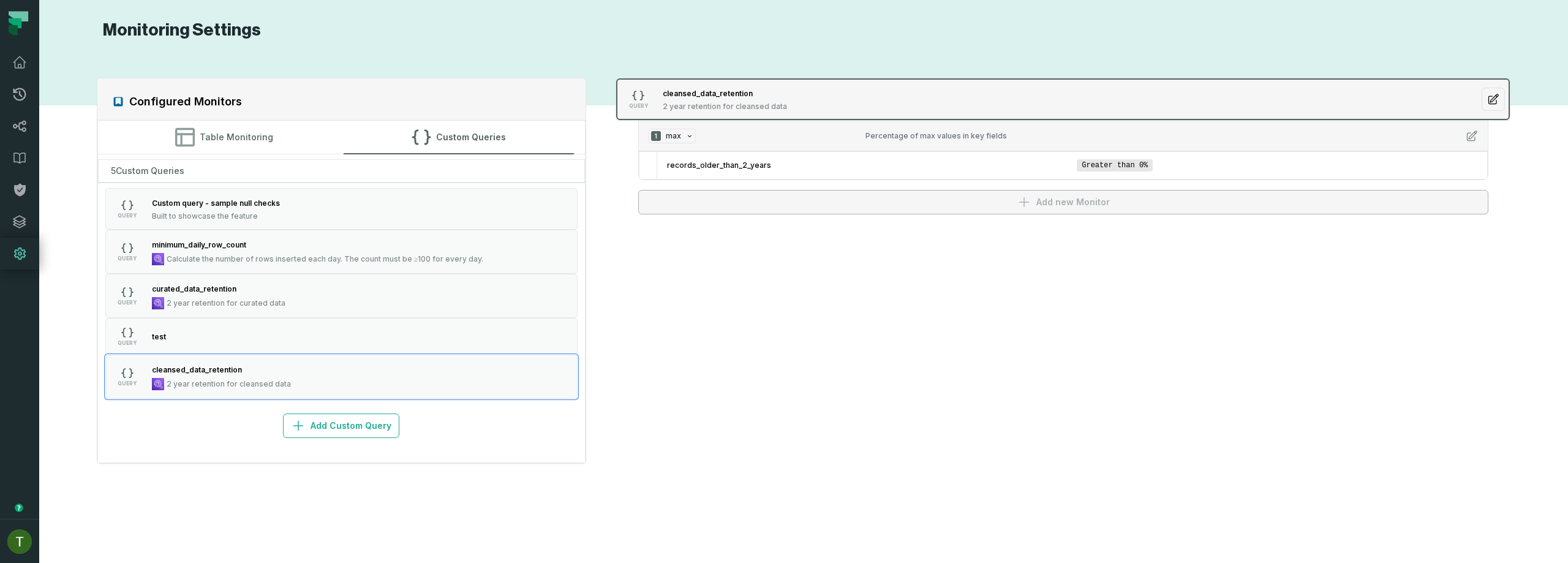
click at [1491, 100] on icon "button" at bounding box center [1493, 99] width 12 height 12
click at [1491, 100] on icon "button" at bounding box center [1493, 99] width 10 height 10
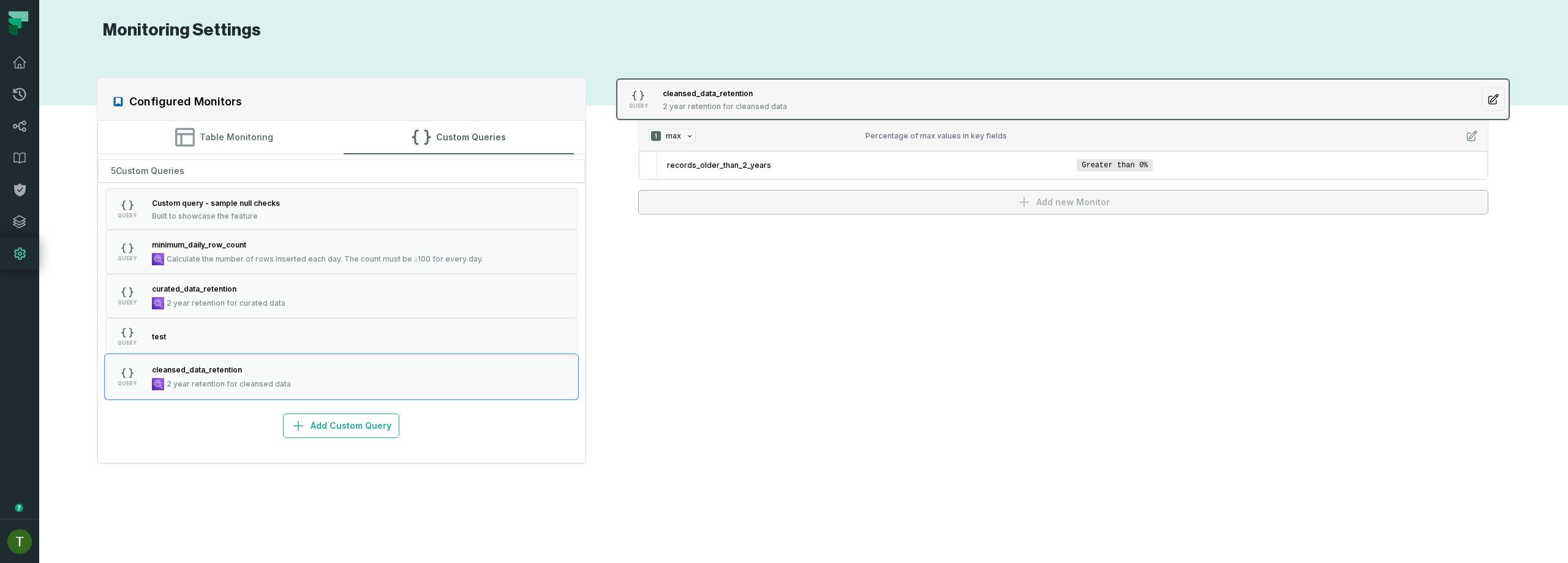
click at [1491, 99] on icon "button" at bounding box center [1493, 99] width 12 height 12
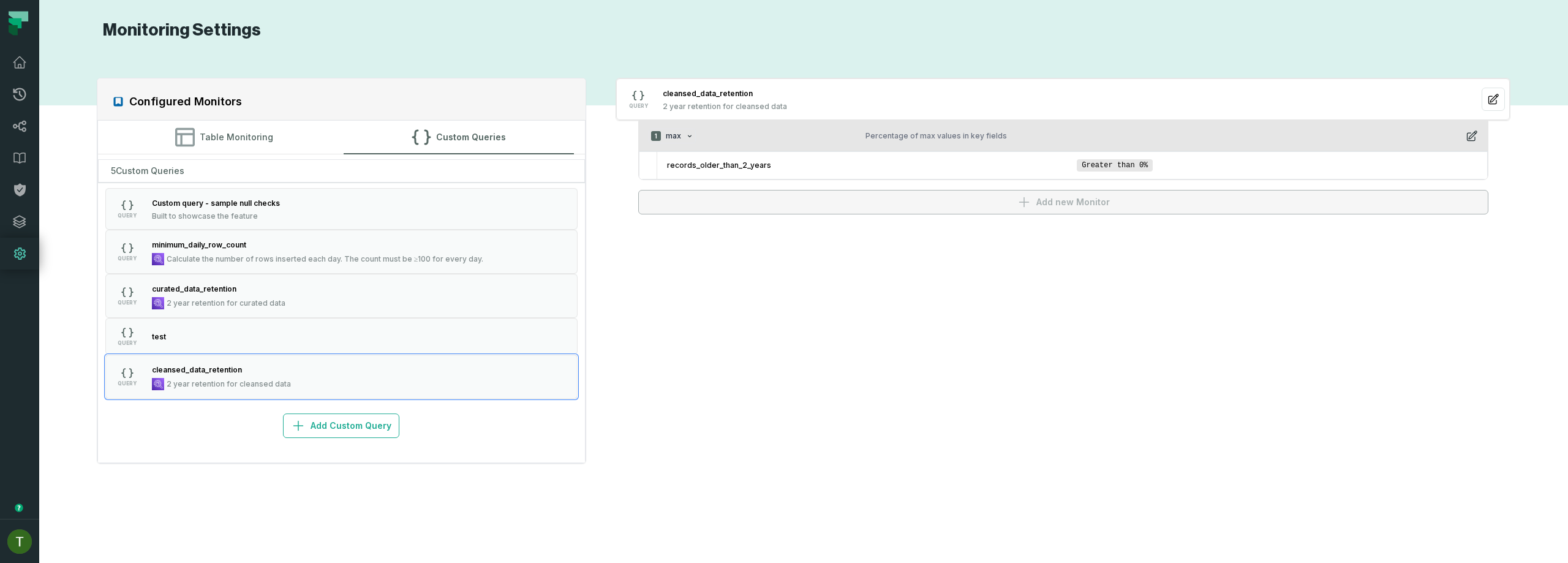
click at [1471, 125] on button "1 max Percentage of max values in key fields" at bounding box center [1063, 136] width 849 height 30
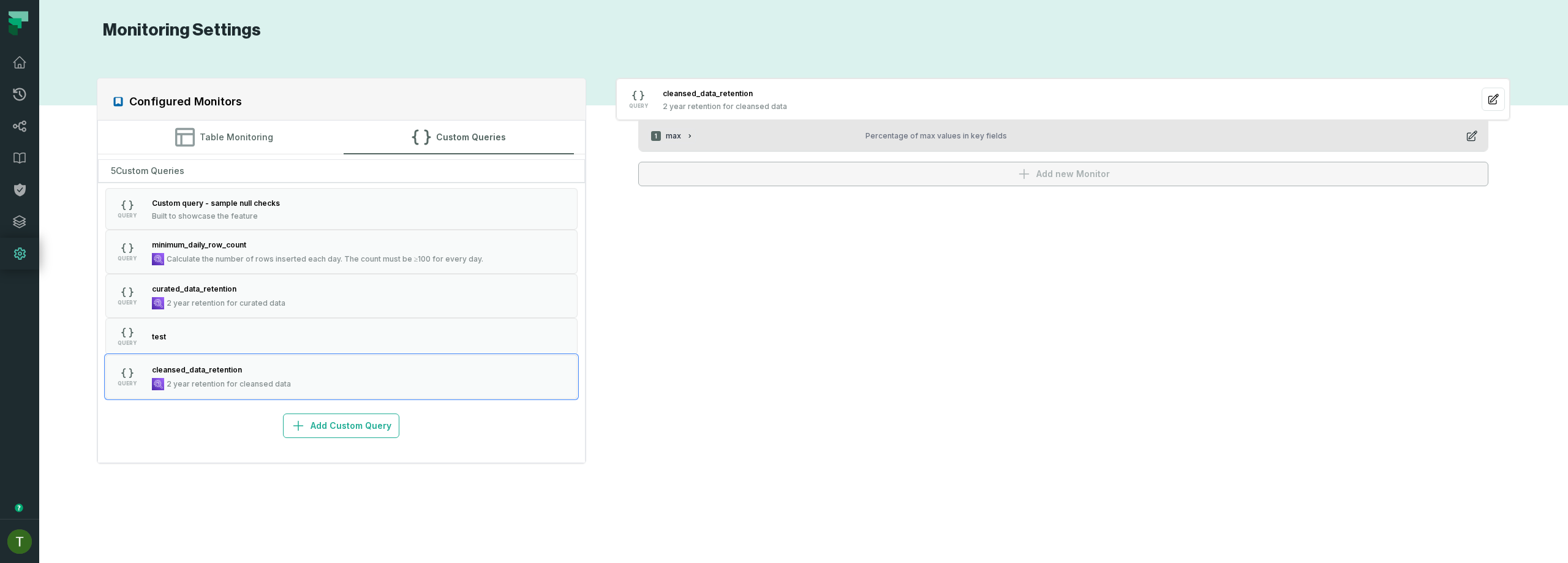
click at [1472, 134] on icon "button" at bounding box center [1471, 136] width 12 height 12
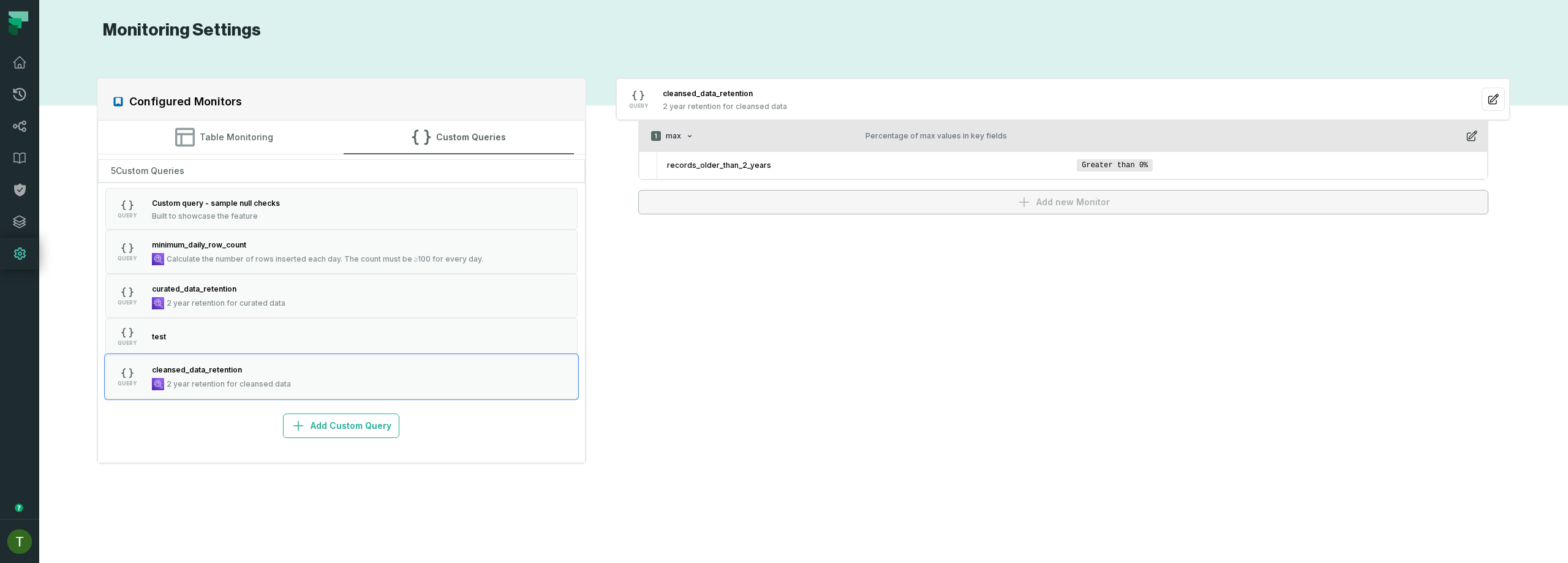
click at [1472, 135] on icon "button" at bounding box center [1471, 136] width 12 height 12
click at [1473, 135] on icon "button" at bounding box center [1471, 136] width 12 height 12
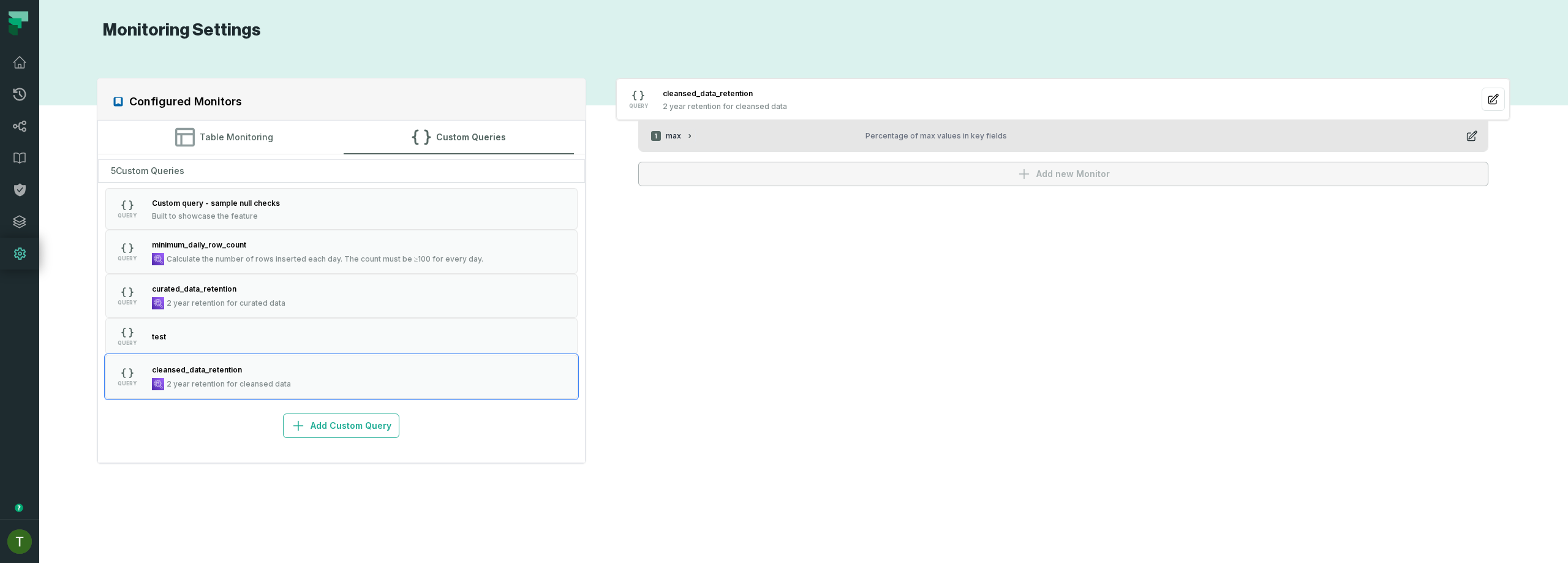
click at [1473, 133] on icon "button" at bounding box center [1471, 136] width 12 height 12
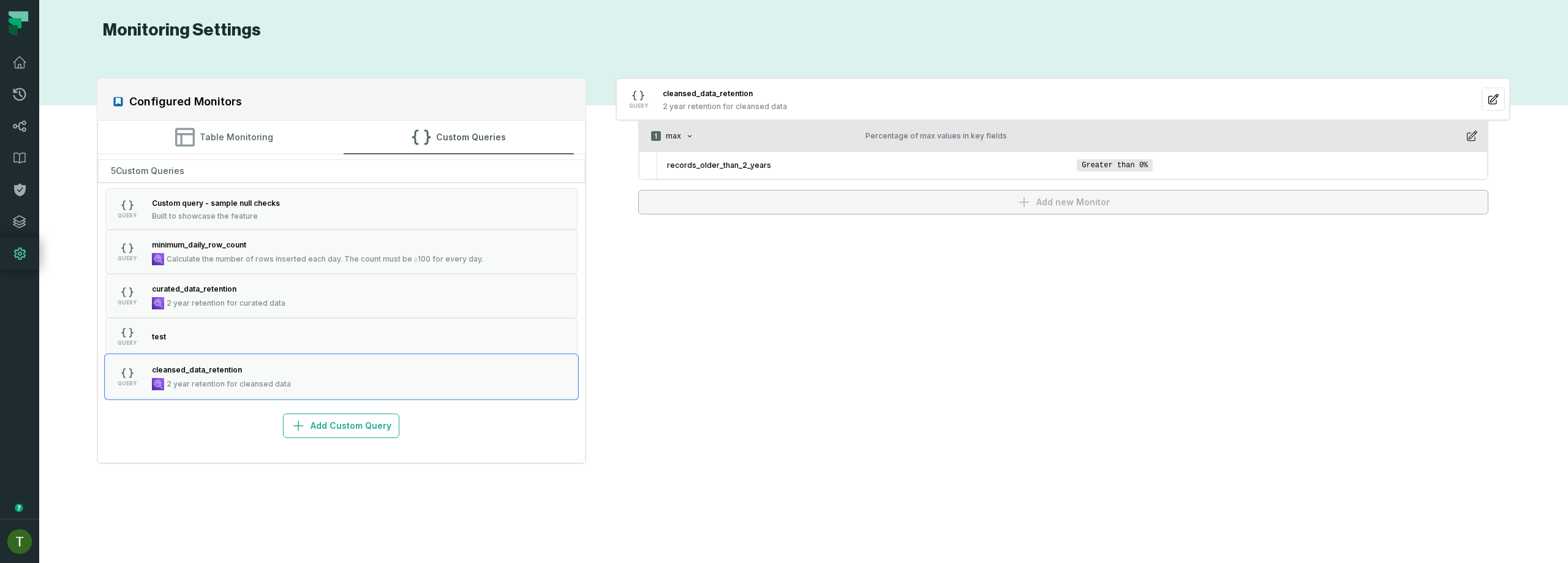
click at [1473, 133] on icon "button" at bounding box center [1471, 136] width 12 height 12
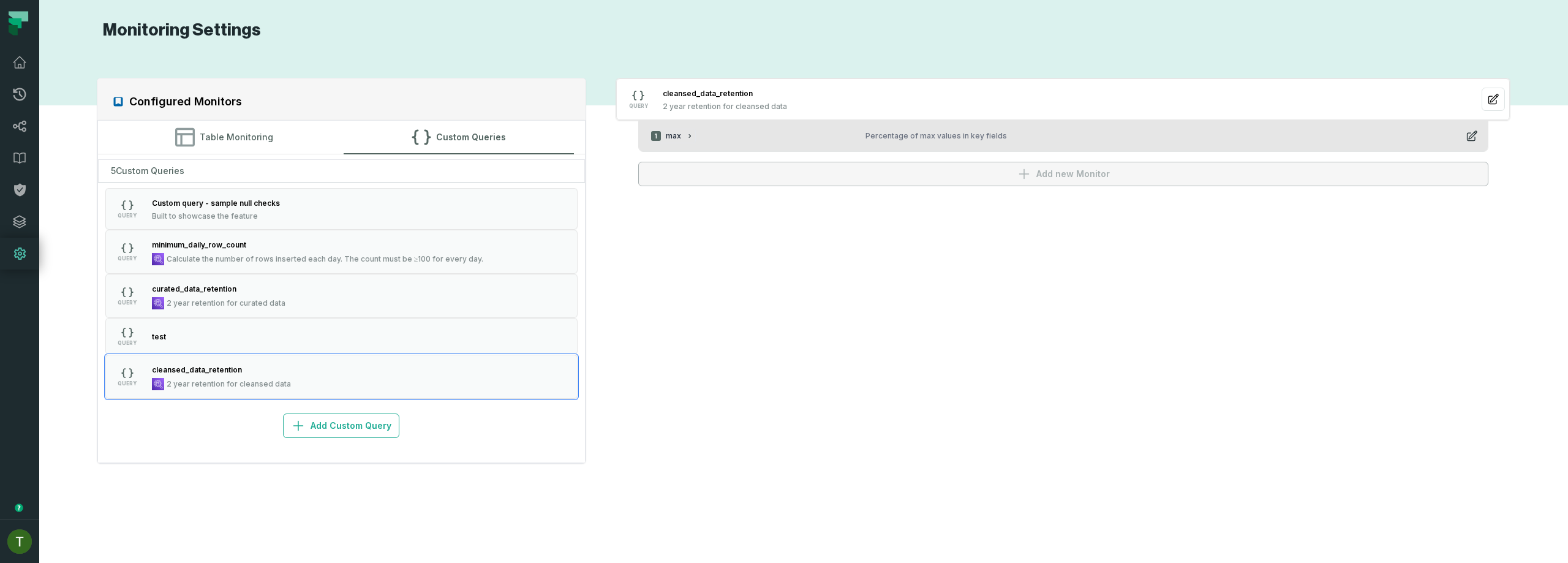
click at [1473, 133] on icon "button" at bounding box center [1471, 136] width 12 height 12
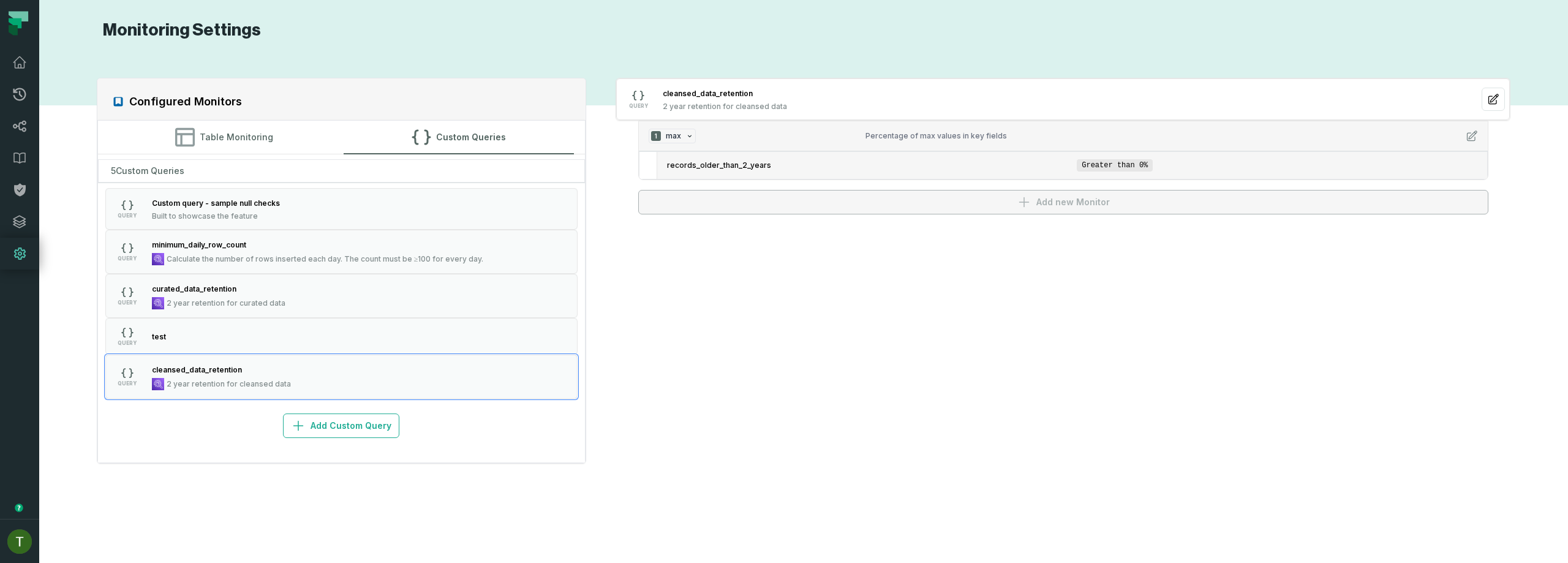
click at [857, 161] on span "records_older_than_2_years" at bounding box center [869, 165] width 405 height 10
click at [861, 175] on li "records_older_than_2_years Greater than 0%" at bounding box center [1072, 165] width 830 height 27
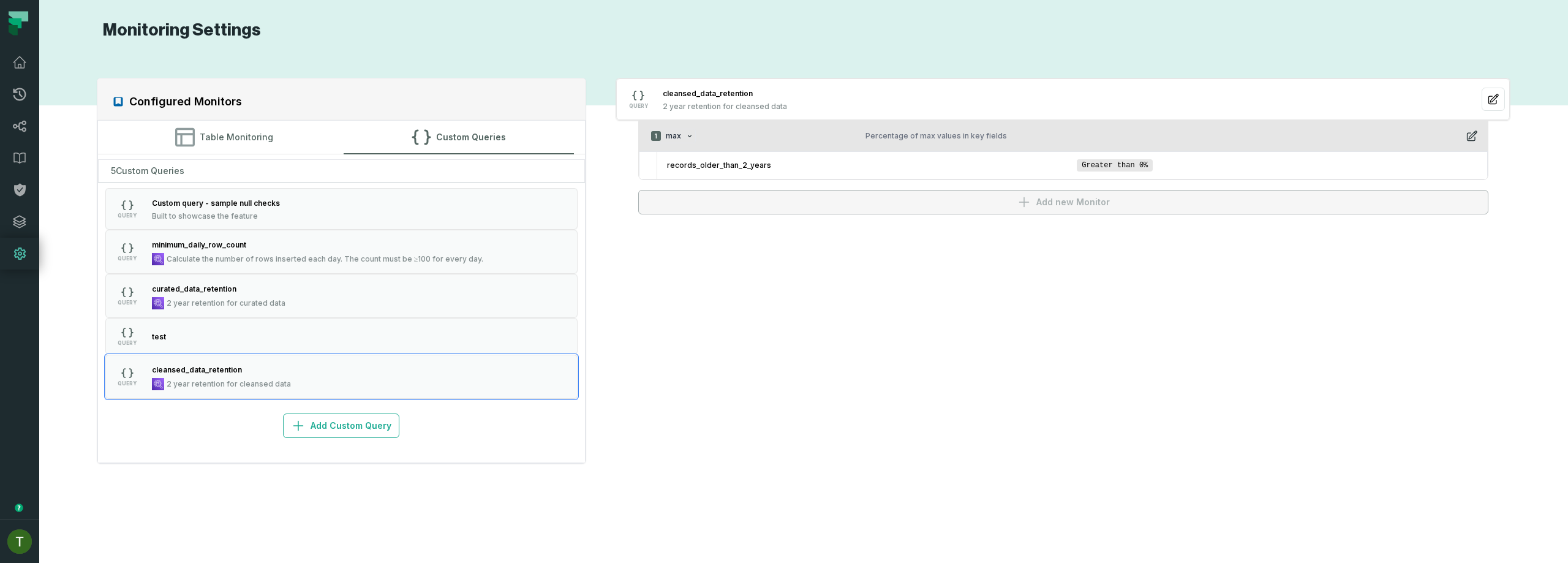
click at [695, 142] on div "1 max" at bounding box center [752, 136] width 207 height 15
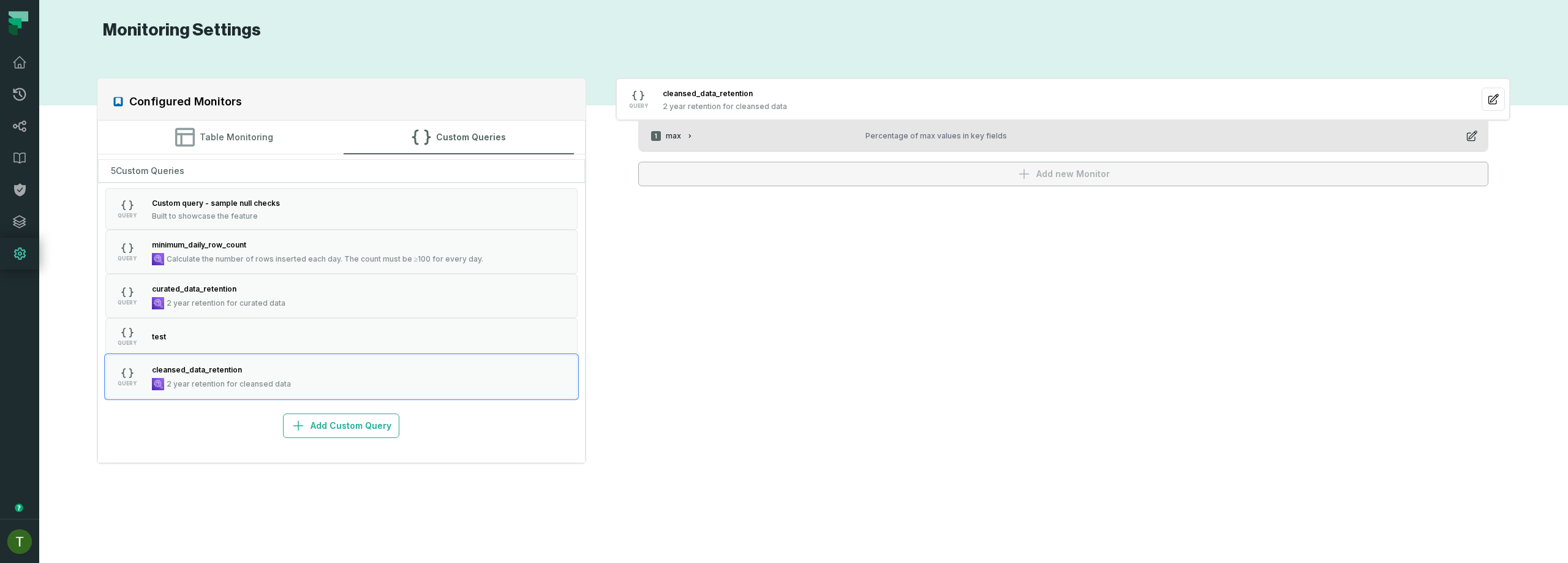
click at [689, 126] on button "1 max Percentage of max values in key fields" at bounding box center [1063, 136] width 849 height 30
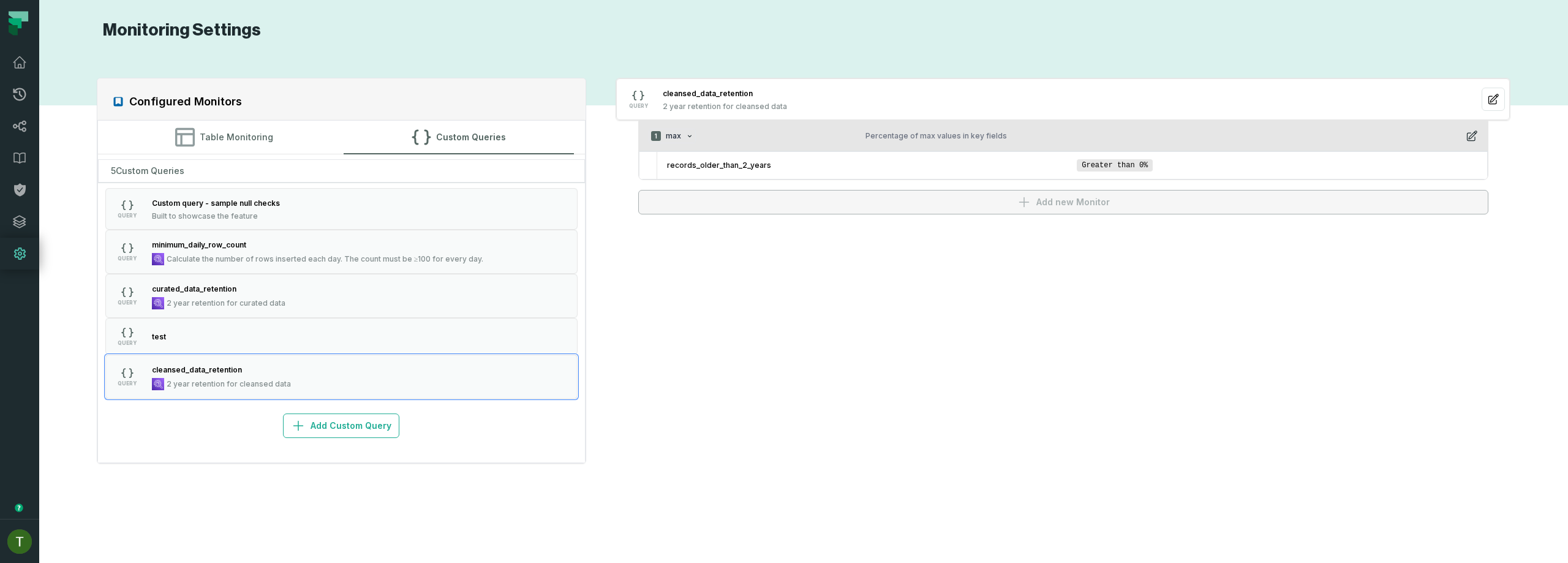
click at [1468, 130] on div "1 max Percentage of max values in key fields" at bounding box center [1063, 136] width 829 height 15
click at [1475, 136] on icon "button" at bounding box center [1471, 136] width 12 height 12
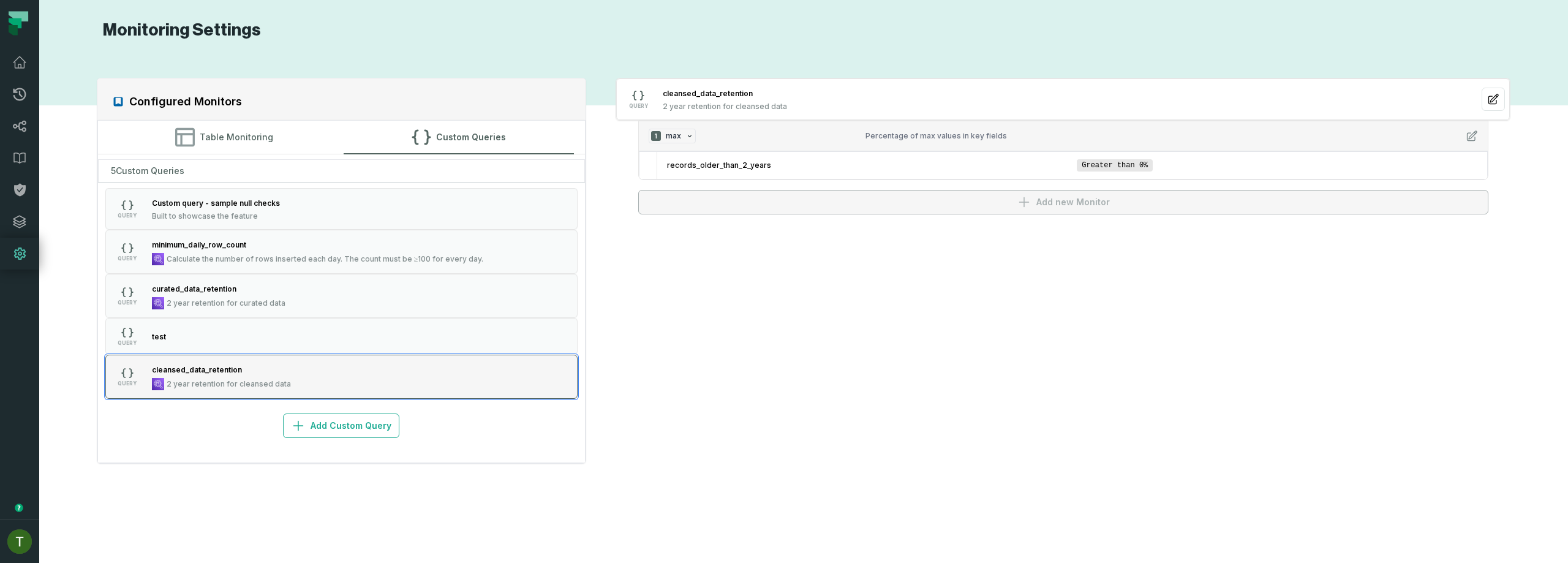
click at [301, 365] on button "QUERY cleansed_data_retention 2 year retention for cleansed data" at bounding box center [341, 377] width 472 height 44
click at [351, 271] on button "QUERY minimum_daily_row_count Calculate the number of rows inserted each day. T…" at bounding box center [341, 252] width 472 height 44
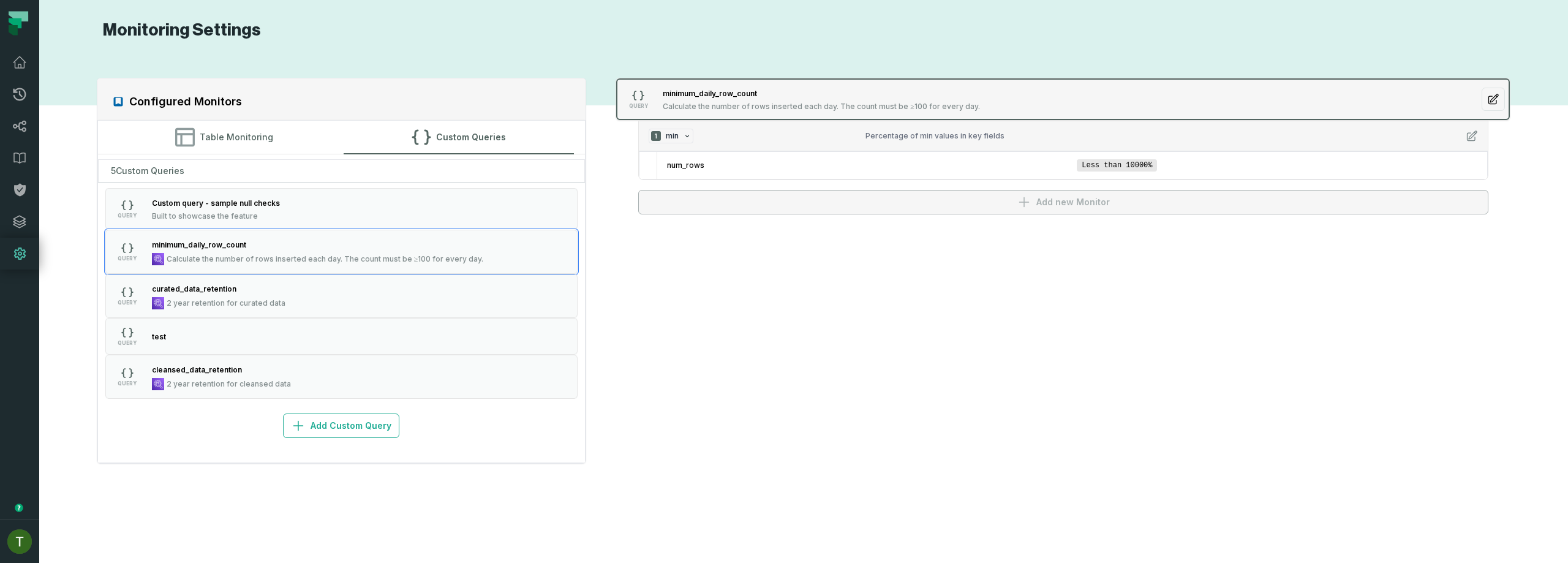
click at [1487, 93] on button "button" at bounding box center [1493, 99] width 23 height 23
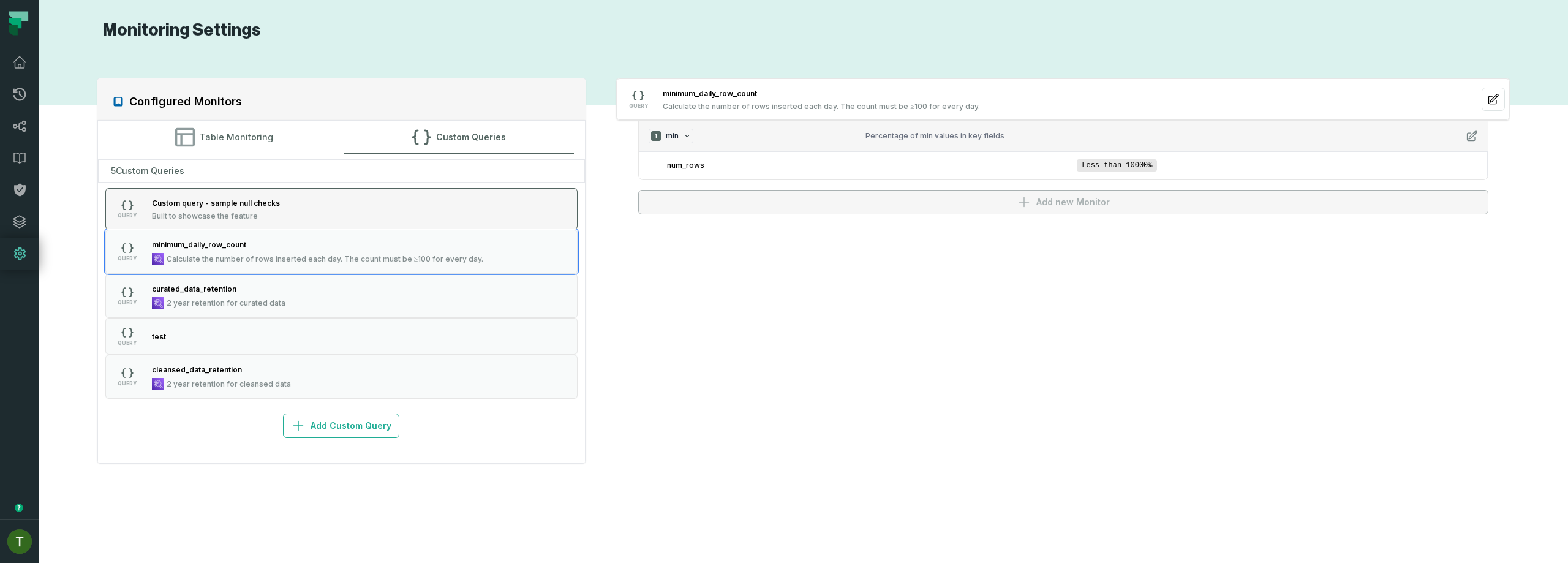
click at [293, 209] on button "QUERY Custom query - sample null checks Built to showcase the feature" at bounding box center [341, 209] width 472 height 42
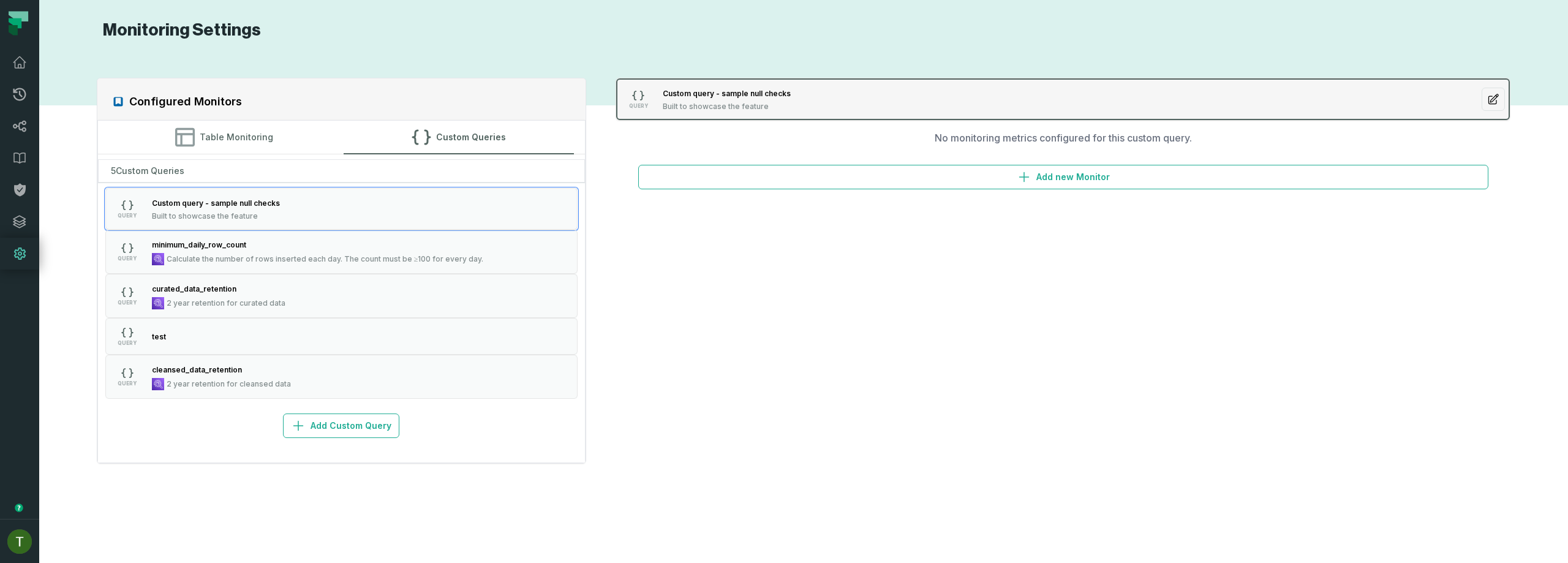
click at [1501, 102] on button "button" at bounding box center [1493, 99] width 23 height 23
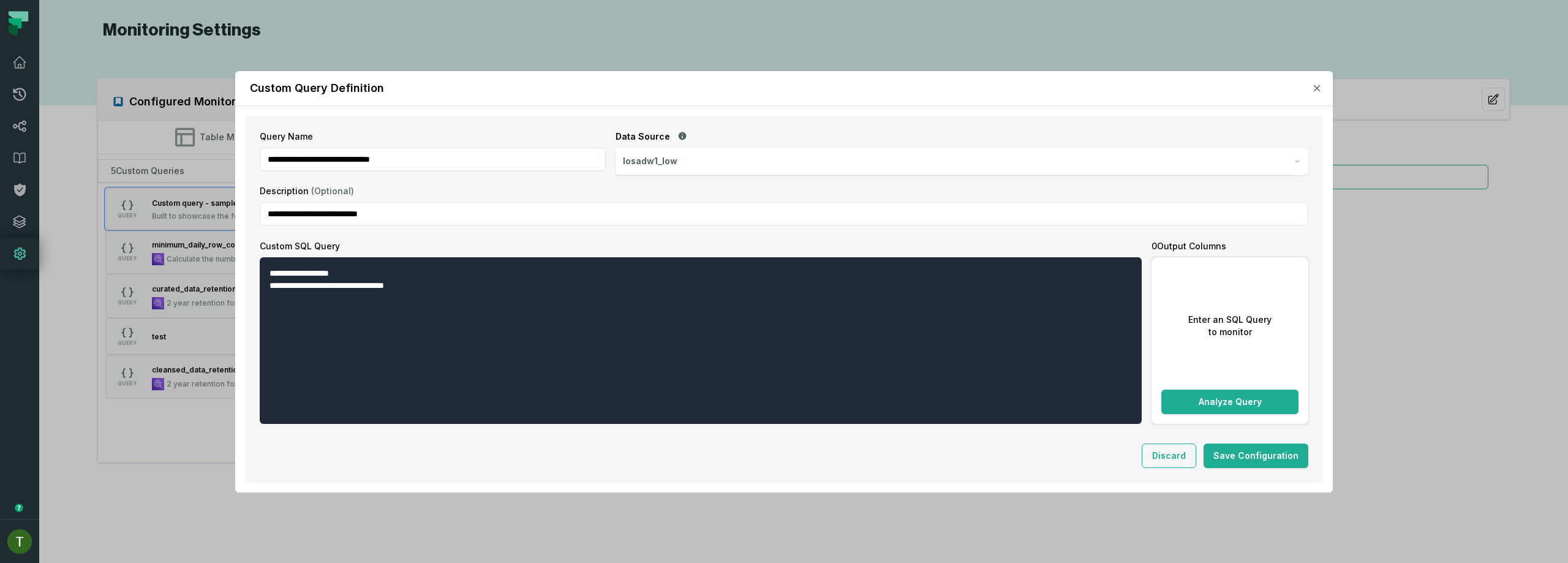
click at [1319, 85] on icon "button" at bounding box center [1316, 88] width 5 height 5
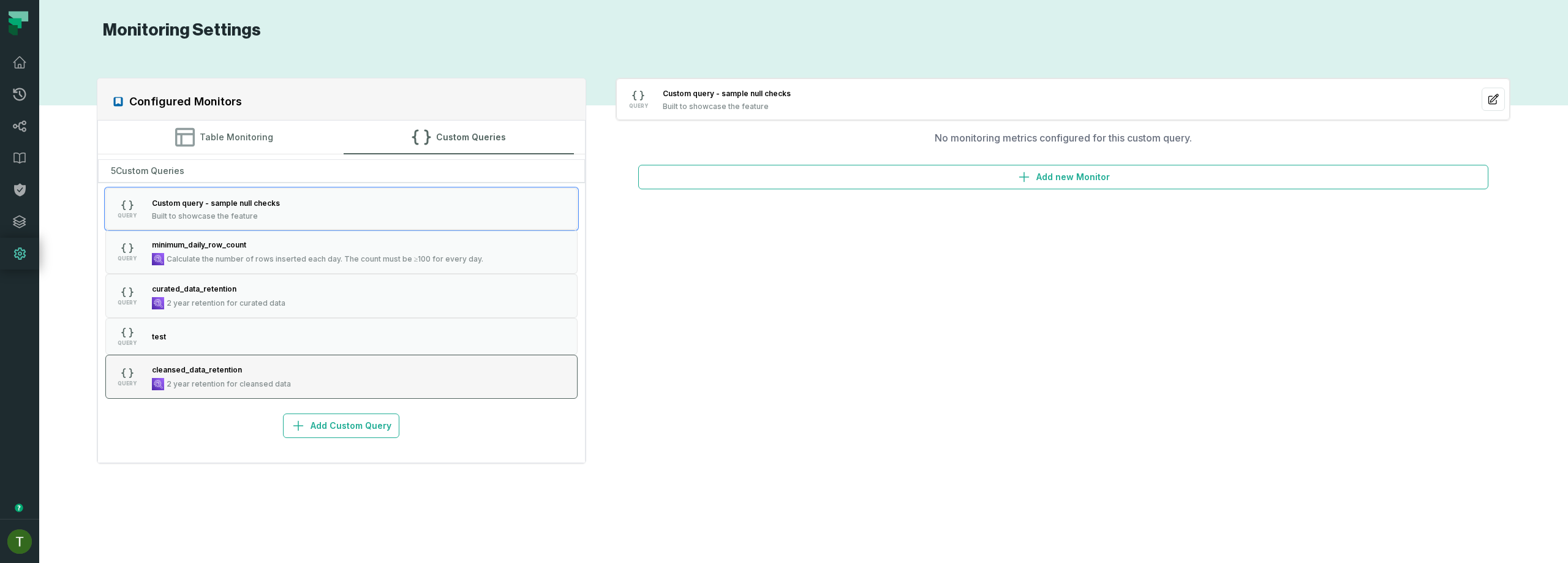
click at [446, 390] on button "QUERY cleansed_data_retention 2 year retention for cleansed data" at bounding box center [341, 377] width 472 height 44
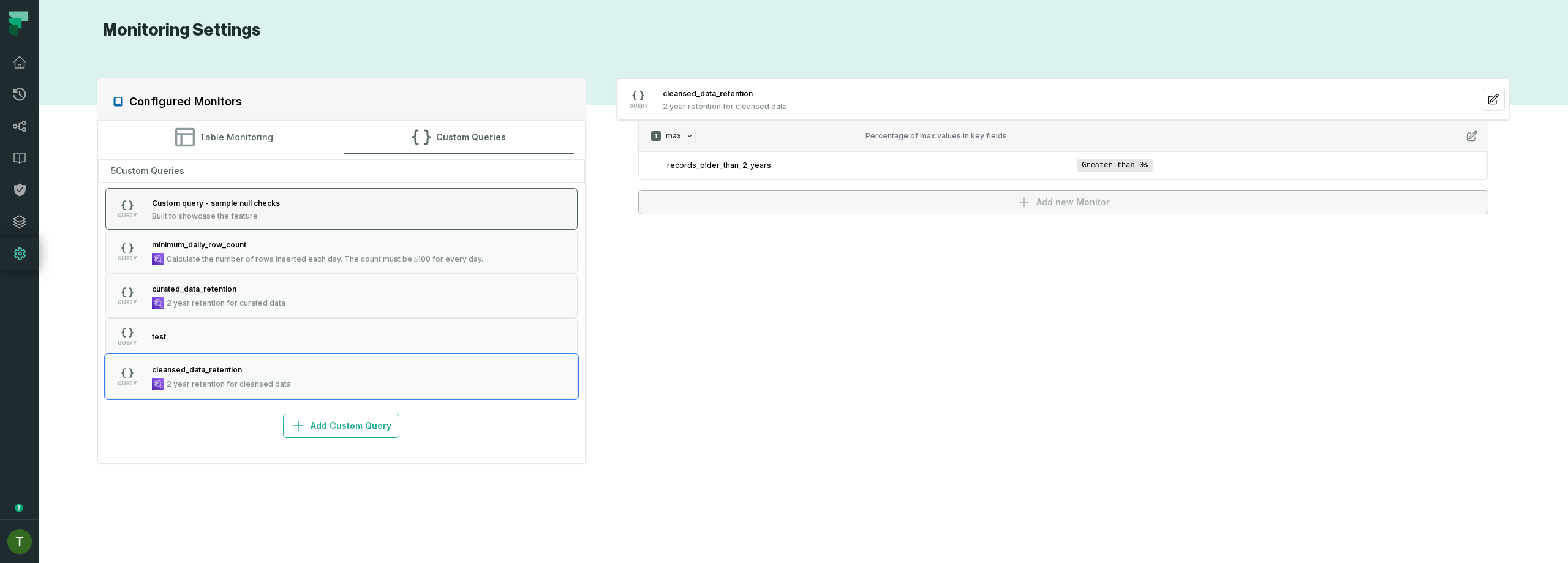
click at [454, 233] on button "QUERY minimum_daily_row_count Calculate the number of rows inserted each day. T…" at bounding box center [341, 252] width 472 height 44
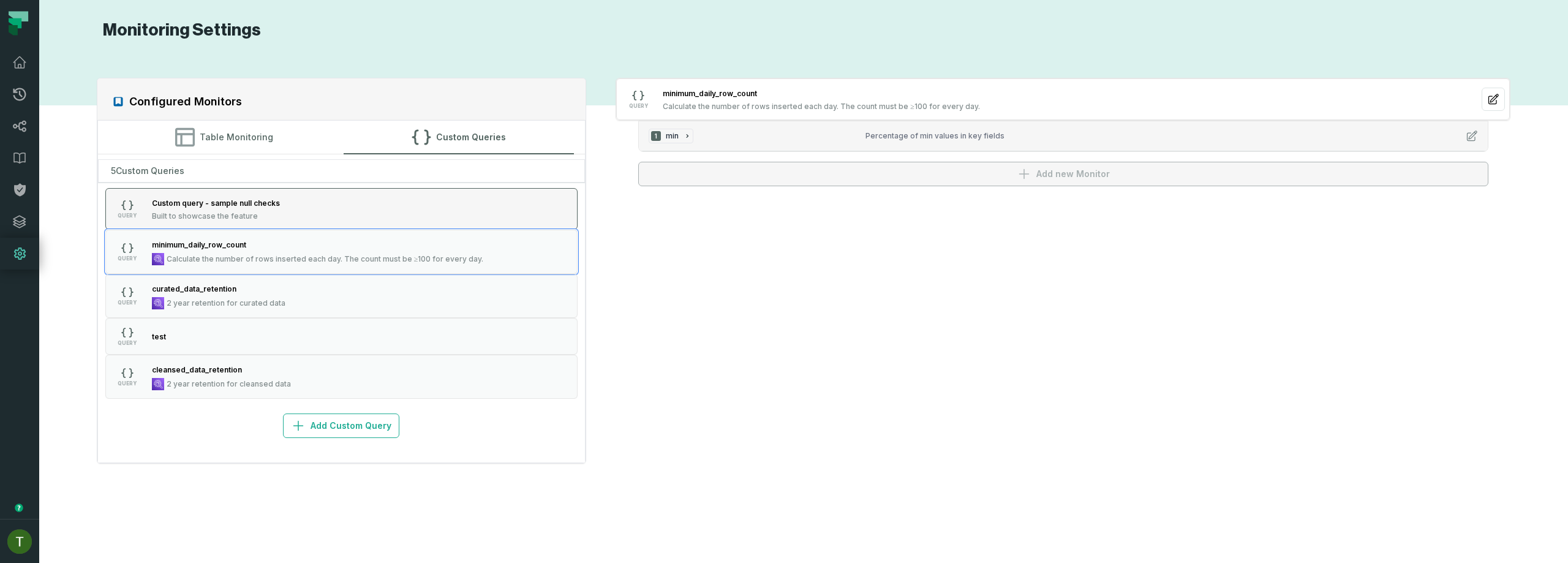
click at [479, 210] on button "QUERY Custom query - sample null checks Built to showcase the feature" at bounding box center [341, 209] width 472 height 42
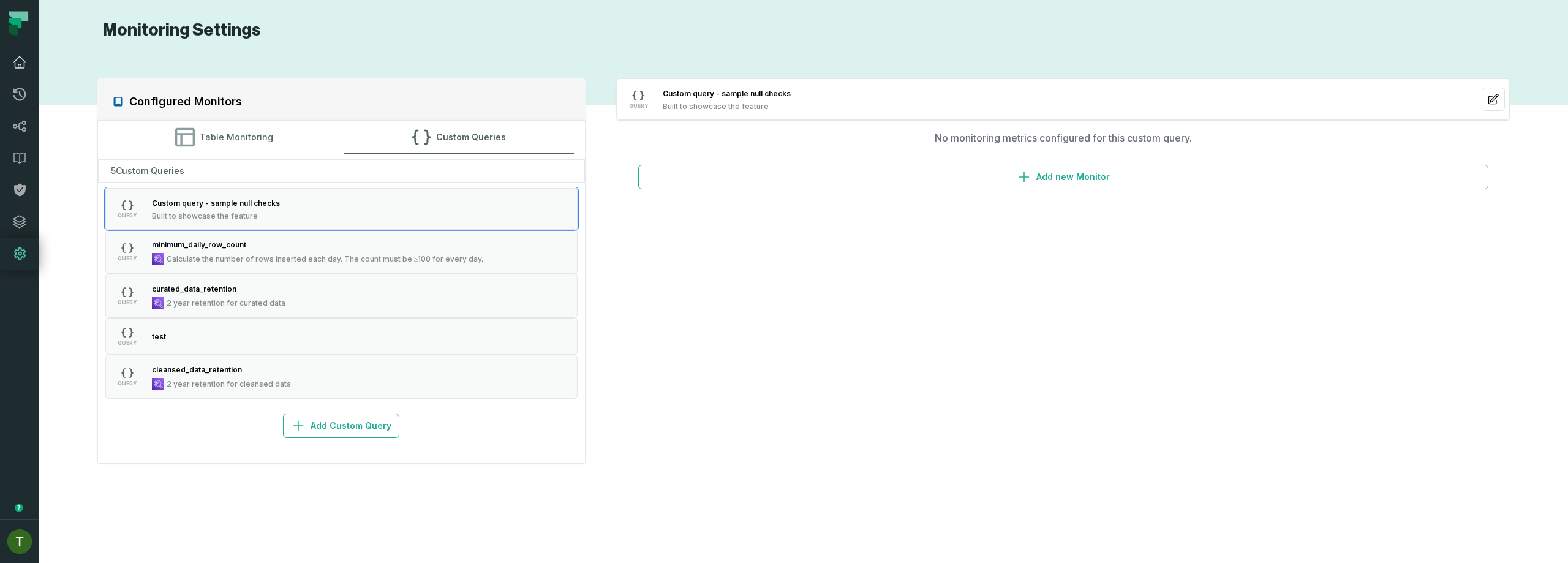
click at [32, 76] on link "Dashboard" at bounding box center [19, 62] width 39 height 32
click at [28, 69] on link "Dashboard" at bounding box center [19, 62] width 39 height 32
click at [20, 64] on icon at bounding box center [19, 62] width 12 height 11
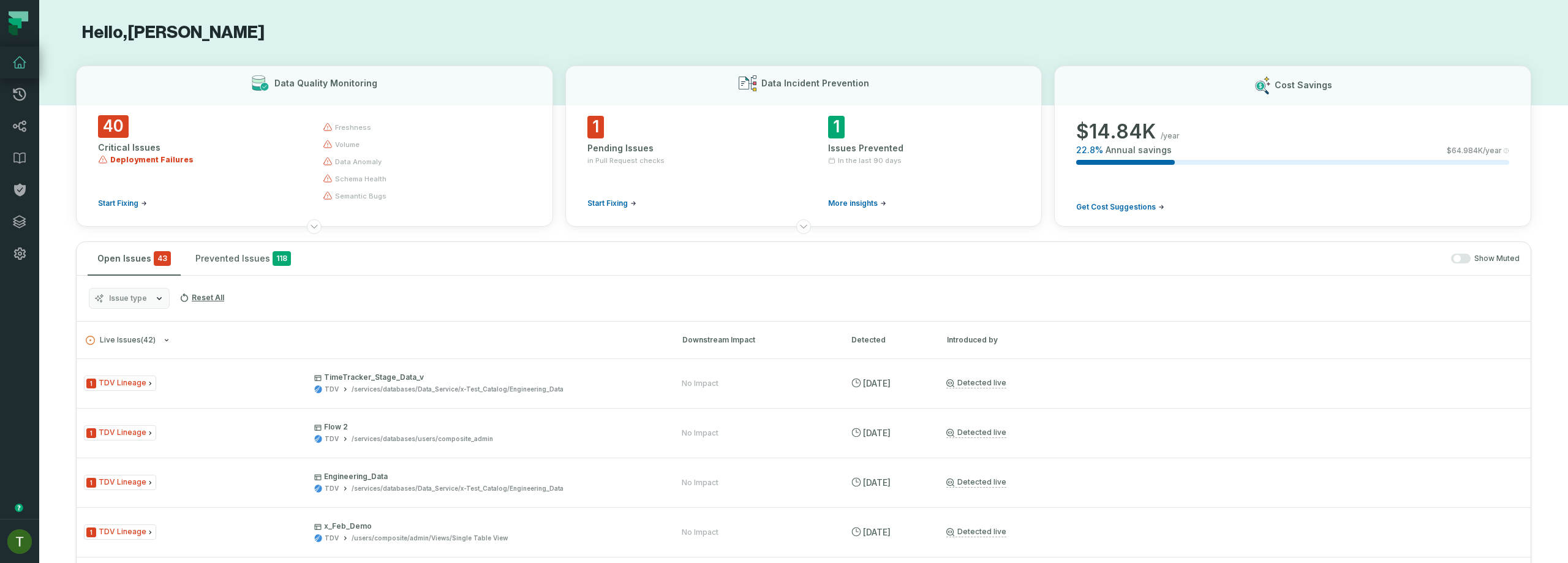
click at [142, 302] on span "Issue type" at bounding box center [128, 298] width 38 height 10
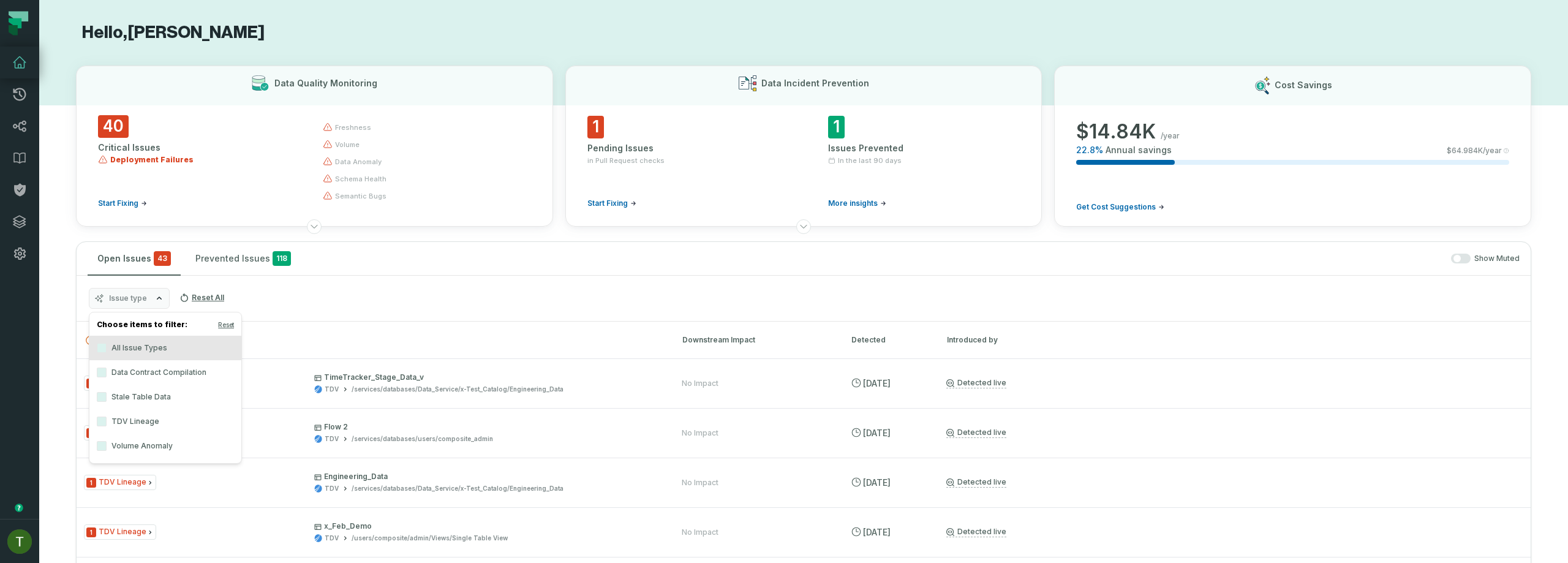
click at [186, 368] on label "Data Contract Compilation" at bounding box center [165, 372] width 152 height 25
click at [106, 368] on button "Data Contract Compilation" at bounding box center [101, 372] width 10 height 10
click at [418, 302] on div "Issue type Data Contract Compilation Reset All" at bounding box center [803, 298] width 1454 height 46
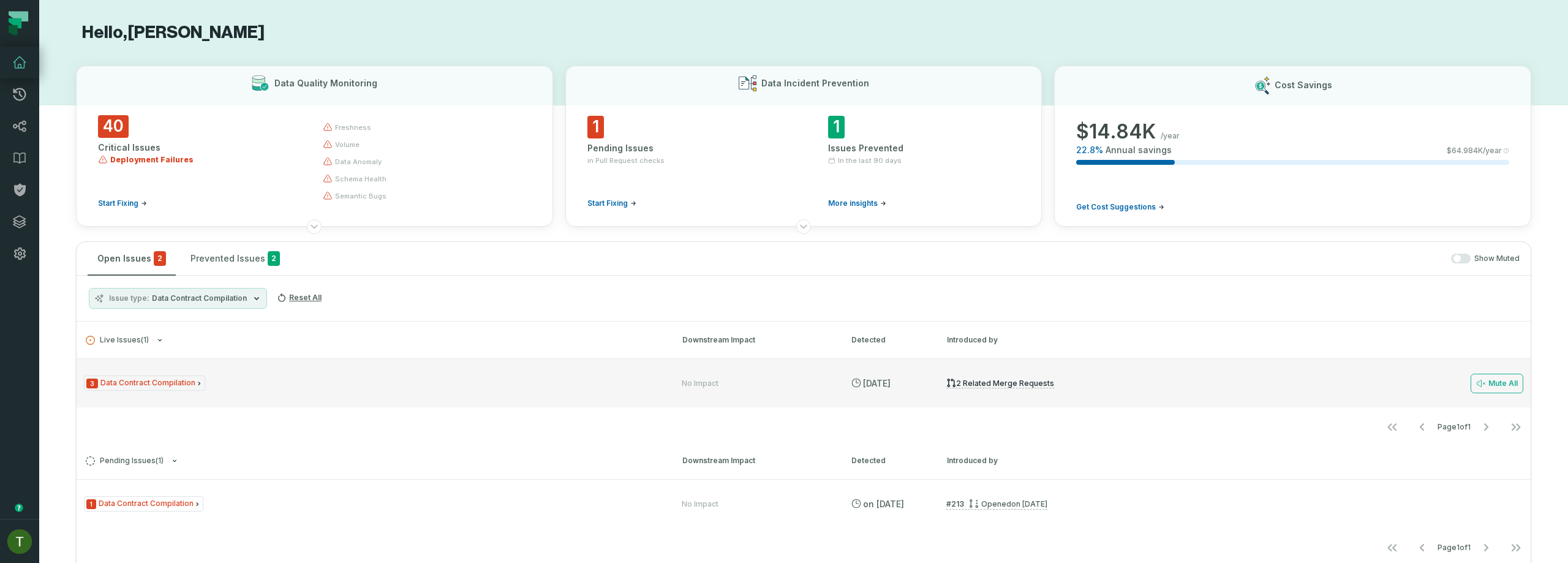
click at [309, 374] on div "3 Data Contract Compilation No Impact [DATE] 2:01:41 AM 2 related merge request…" at bounding box center [803, 382] width 1454 height 49
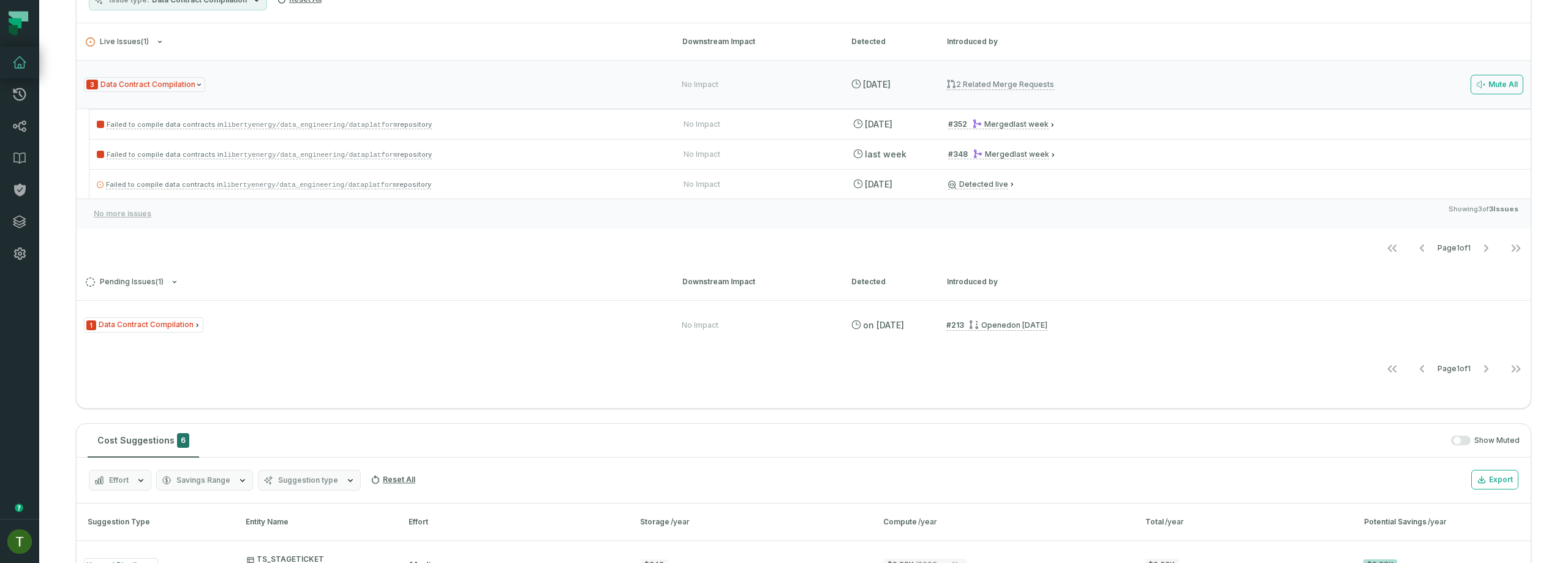
scroll to position [368, 0]
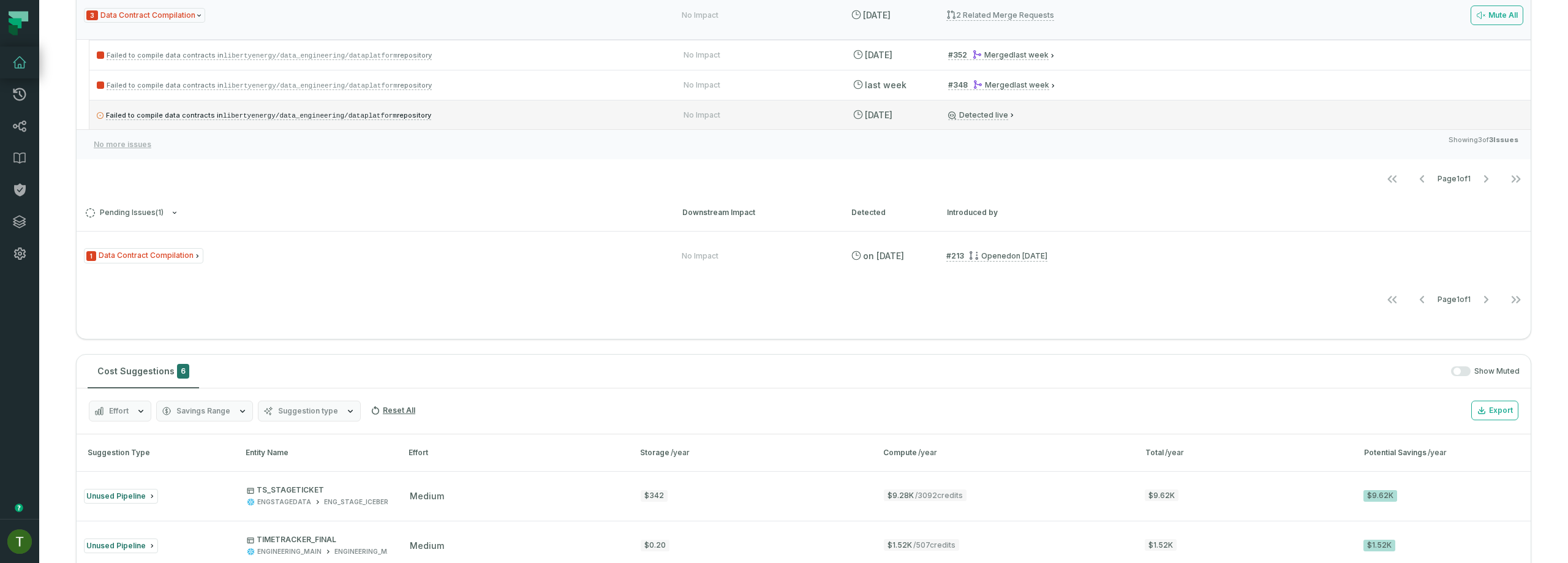
click at [541, 108] on p "Failed to compile data contracts in libertyenergy/data_engineering/dataplatform…" at bounding box center [379, 115] width 565 height 15
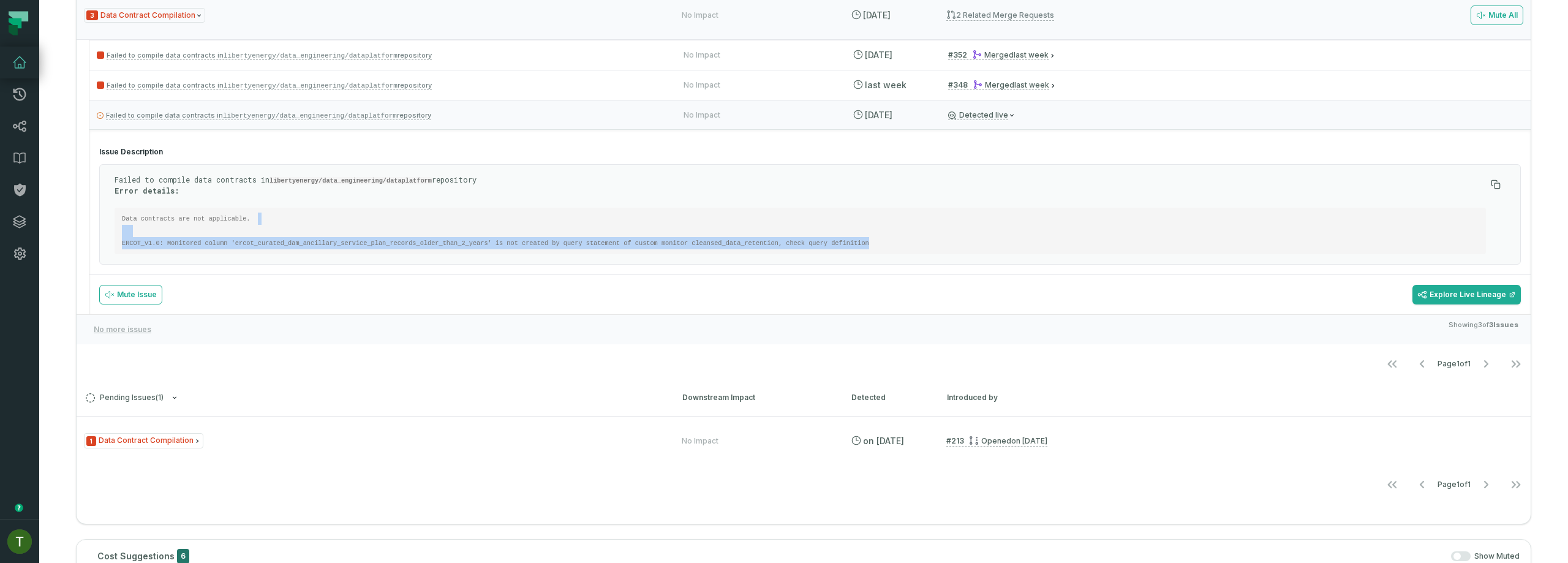
drag, startPoint x: 437, startPoint y: 246, endPoint x: 461, endPoint y: 284, distance: 44.9
click at [460, 282] on div "Issue Description Failed to compile data contracts in libertyenergy/data_engine…" at bounding box center [809, 222] width 1441 height 185
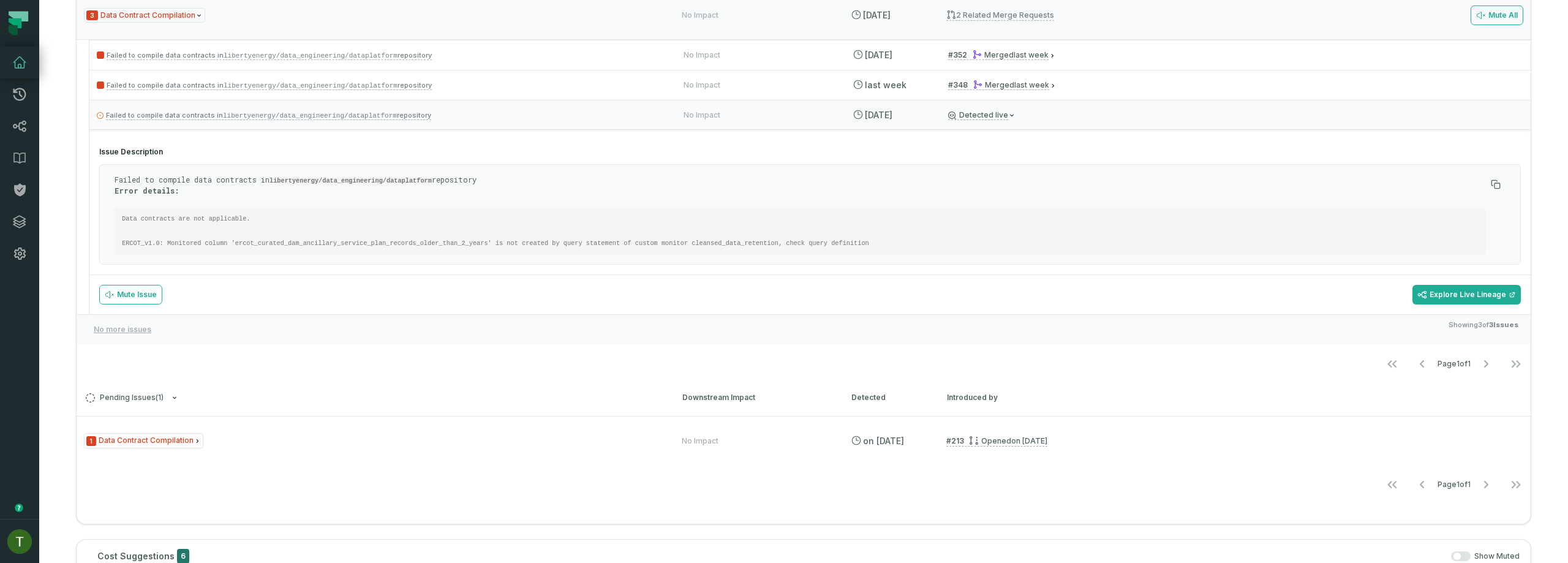
click at [563, 240] on code "Data contracts are not applicable. ERCOT_v1.0: Monitored column 'ercot_curated_…" at bounding box center [496, 231] width 747 height 32
click at [566, 240] on code "Data contracts are not applicable. ERCOT_v1.0: Monitored column 'ercot_curated_…" at bounding box center [496, 231] width 747 height 32
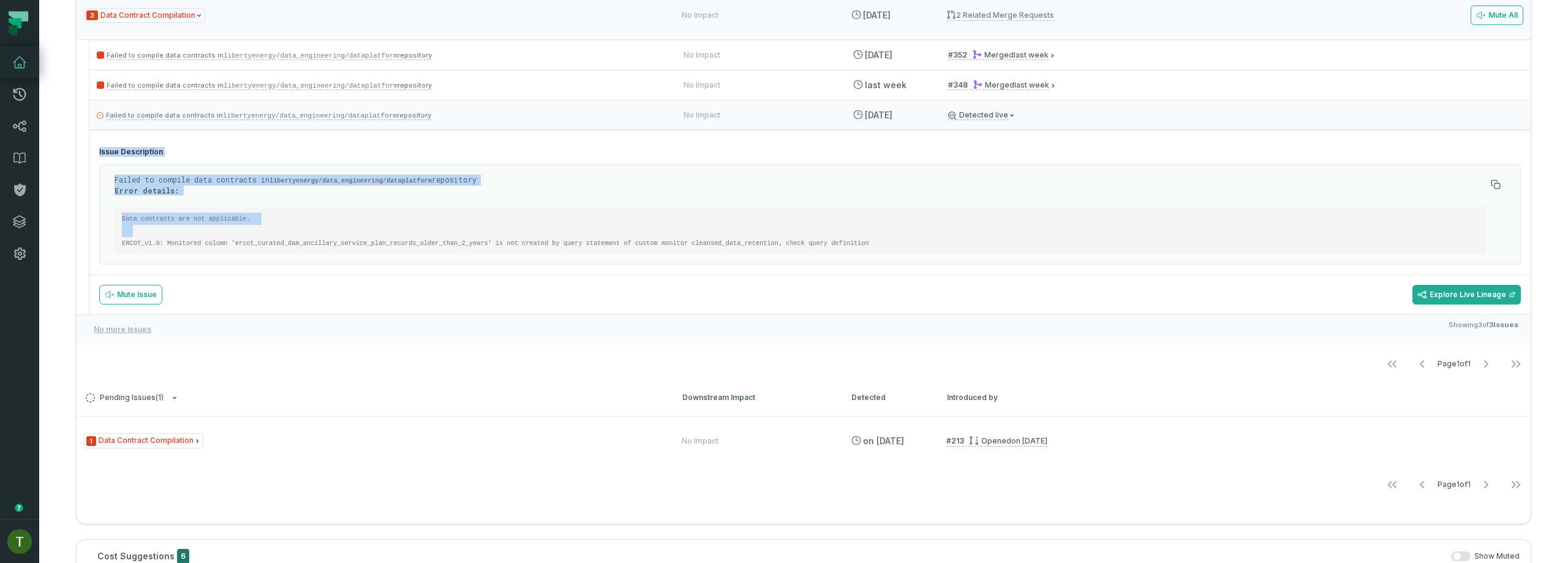
click at [567, 240] on code "Data contracts are not applicable. ERCOT_v1.0: Monitored column 'ercot_curated_…" at bounding box center [496, 231] width 747 height 32
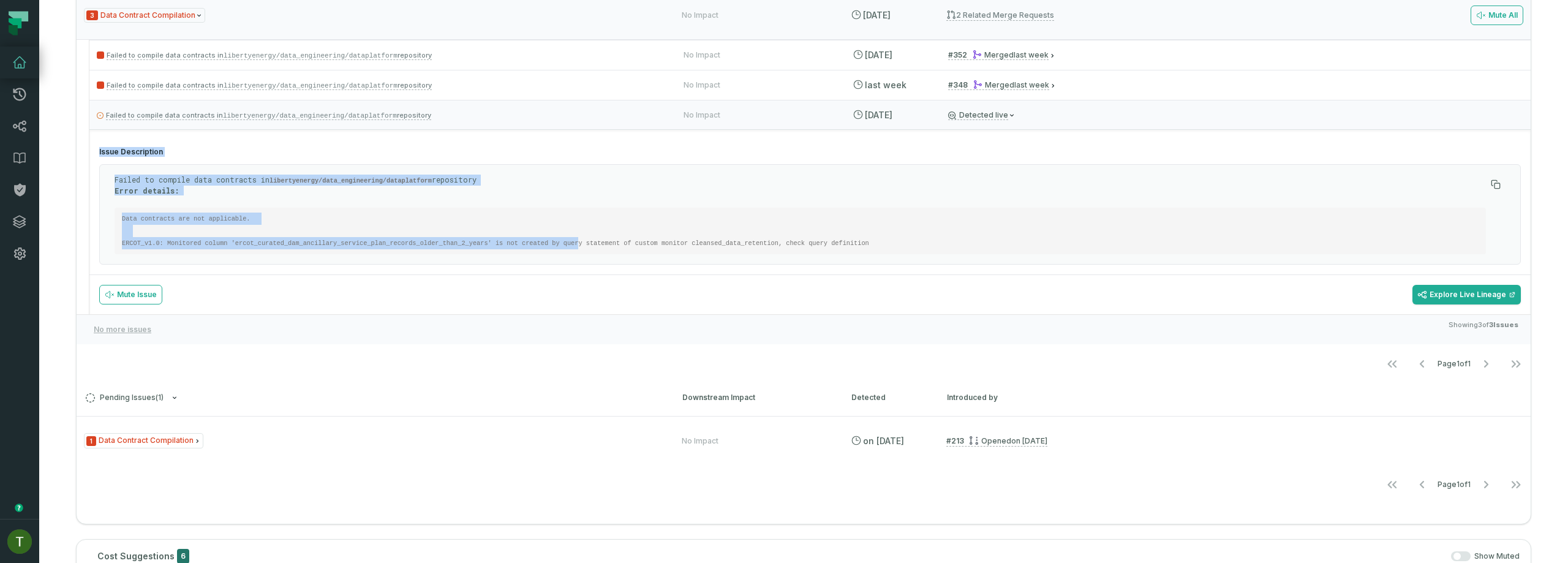
drag, startPoint x: 585, startPoint y: 244, endPoint x: 590, endPoint y: 261, distance: 17.7
click at [585, 244] on code "Data contracts are not applicable. ERCOT_v1.0: Monitored column 'ercot_curated_…" at bounding box center [496, 231] width 747 height 32
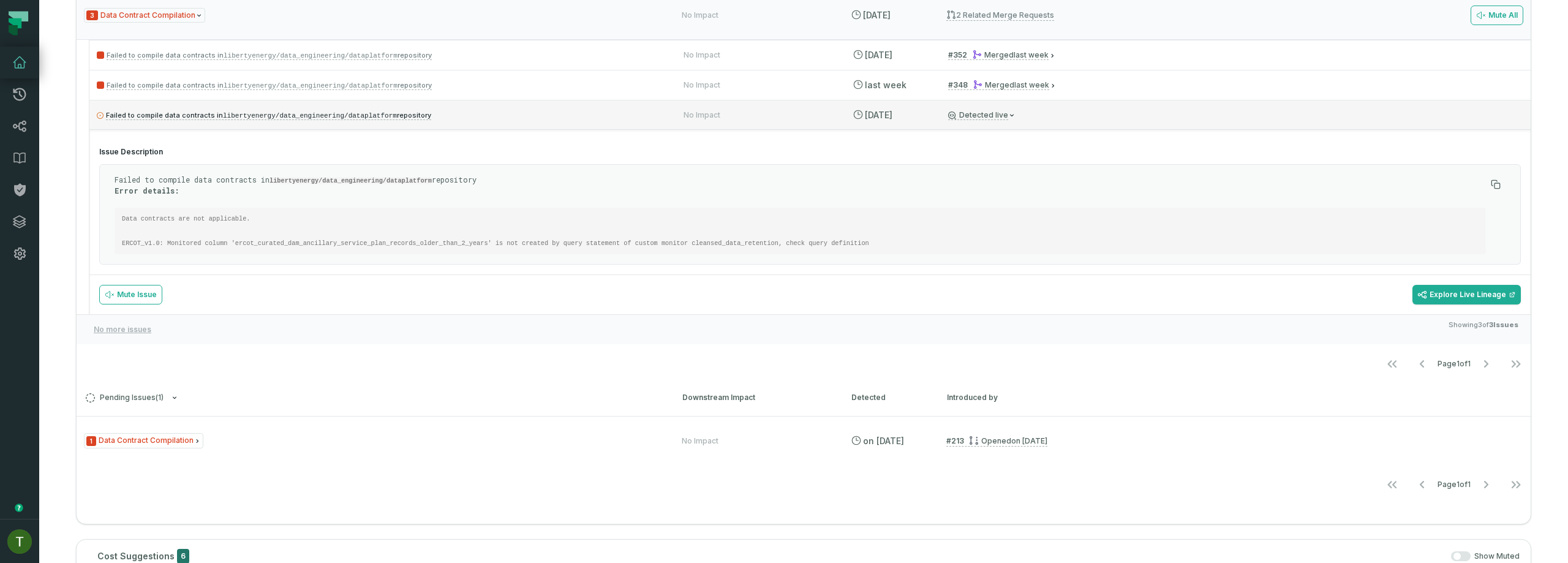
click at [466, 118] on p "Failed to compile data contracts in libertyenergy/data_engineering/dataplatform…" at bounding box center [379, 115] width 565 height 15
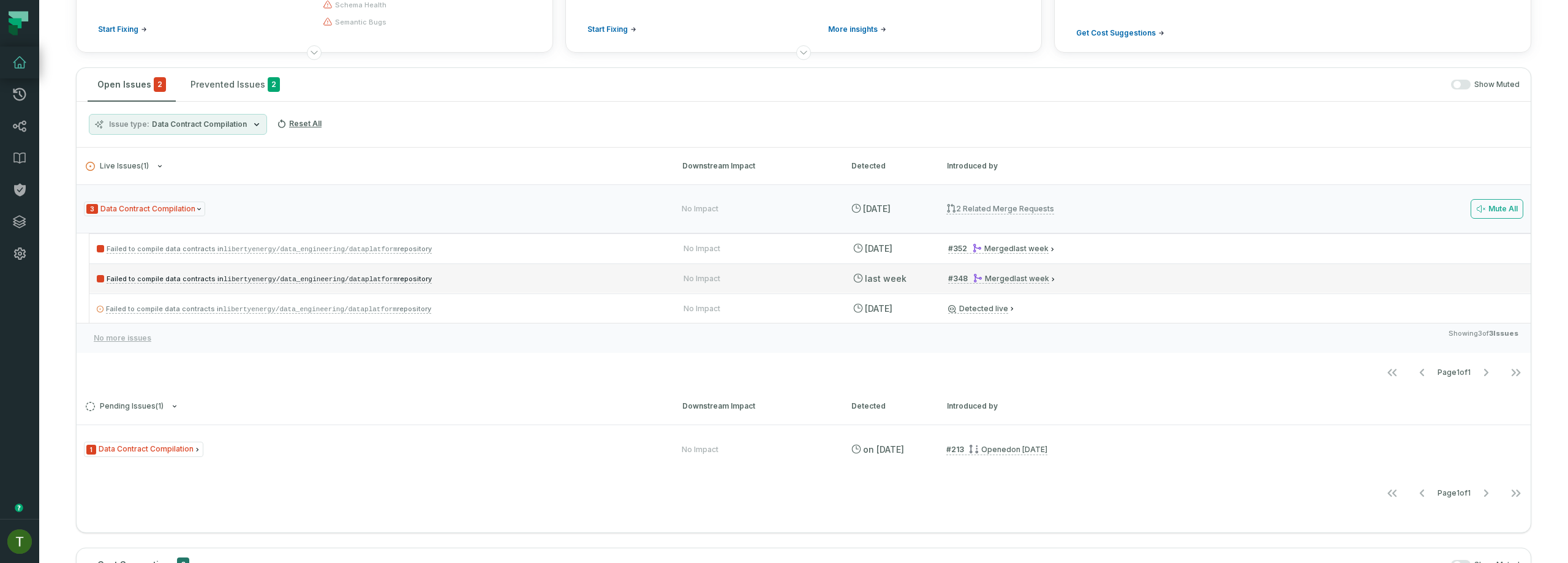
scroll to position [147, 0]
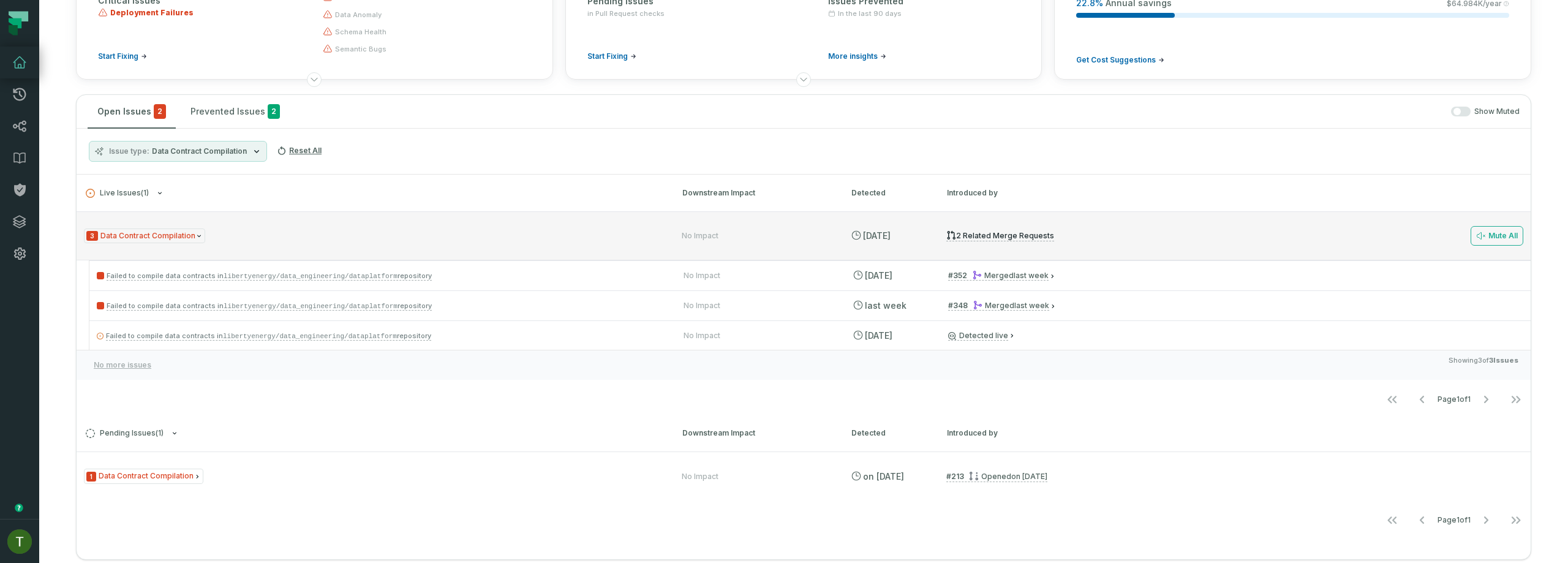
click at [339, 236] on div "3 Data Contract Compilation" at bounding box center [371, 236] width 576 height 15
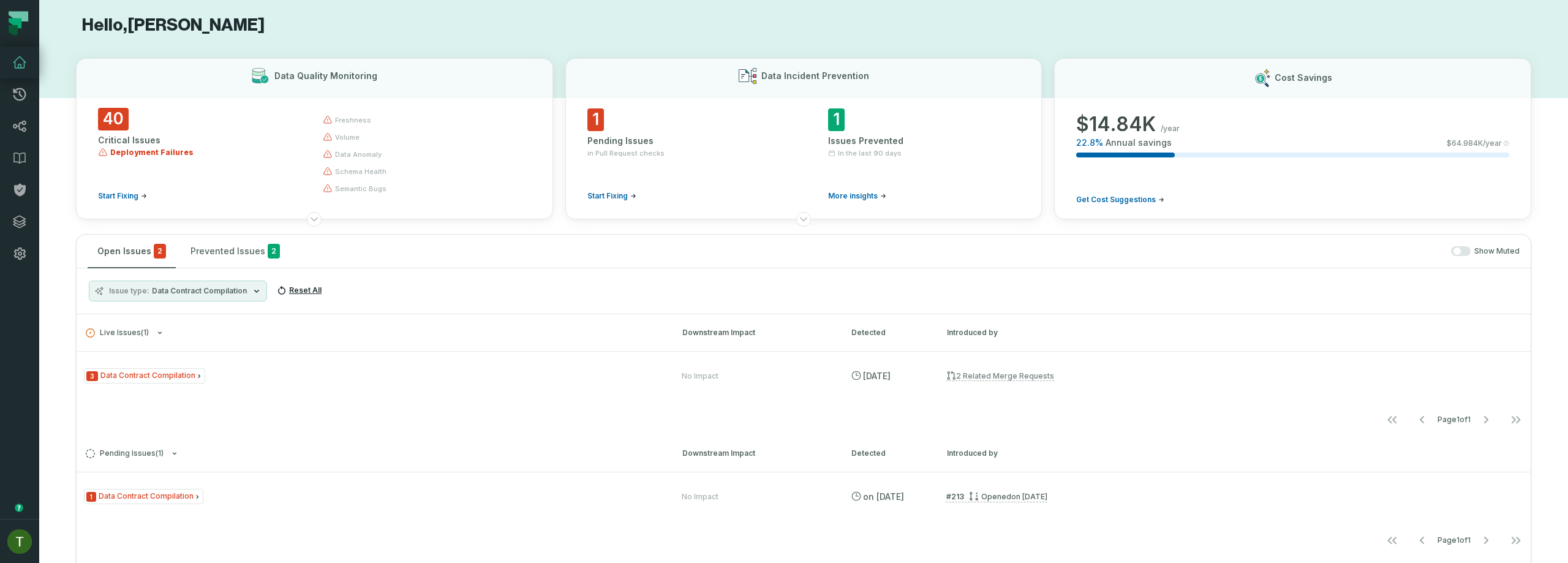
scroll to position [0, 0]
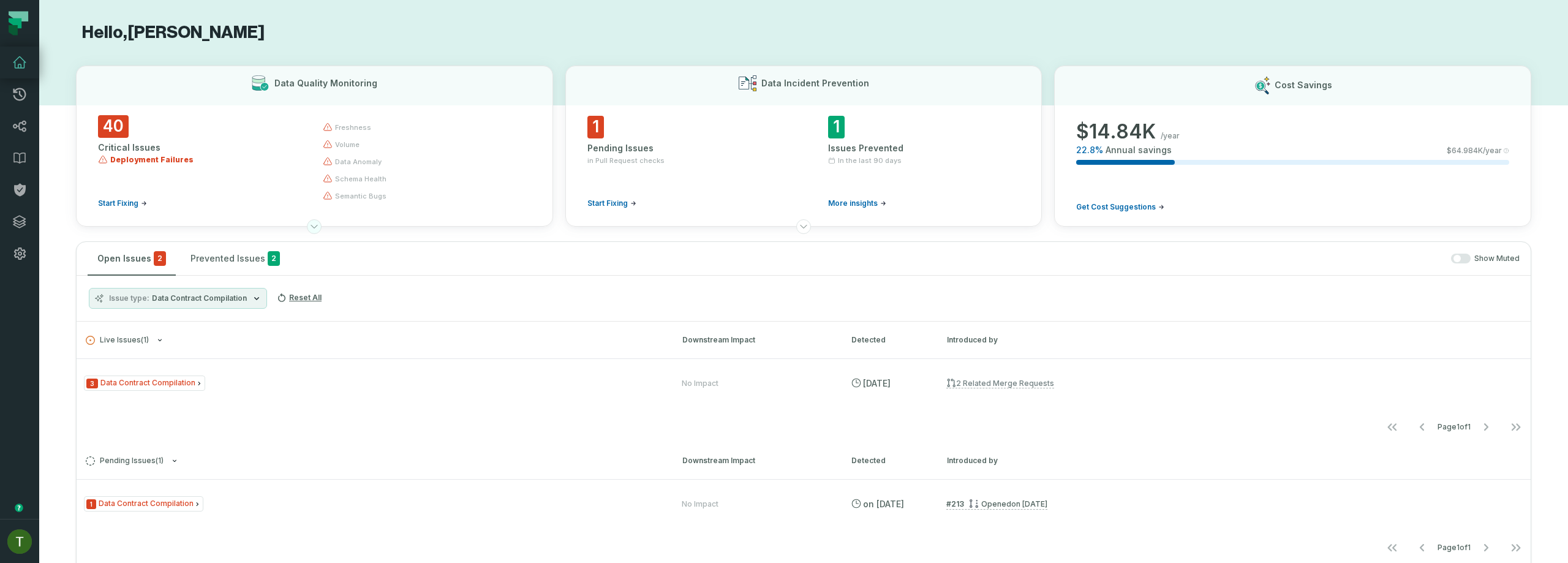
click at [318, 222] on button at bounding box center [314, 227] width 15 height 15
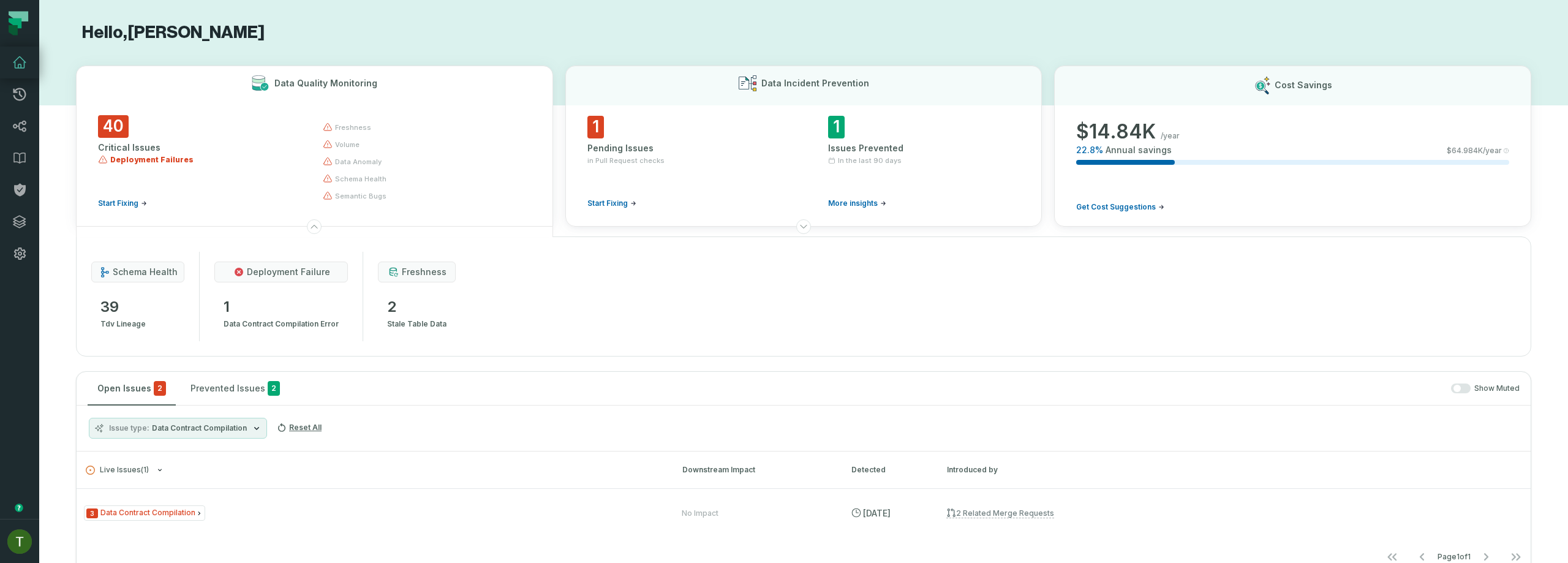
click at [252, 310] on span "1" at bounding box center [282, 307] width 115 height 19
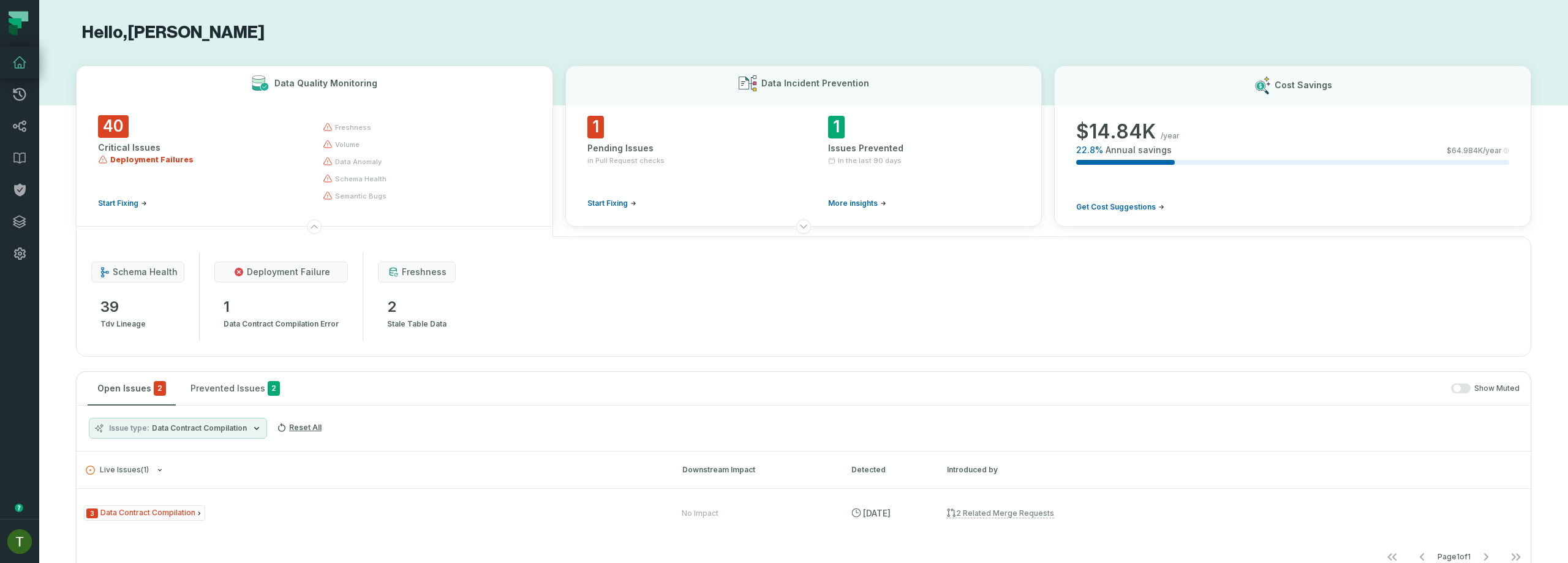
click at [265, 275] on span "deployment failure" at bounding box center [288, 272] width 83 height 12
click at [264, 274] on span "deployment failure" at bounding box center [288, 272] width 83 height 12
click at [245, 302] on span "1" at bounding box center [282, 307] width 115 height 19
drag, startPoint x: 329, startPoint y: 116, endPoint x: 344, endPoint y: 207, distance: 92.2
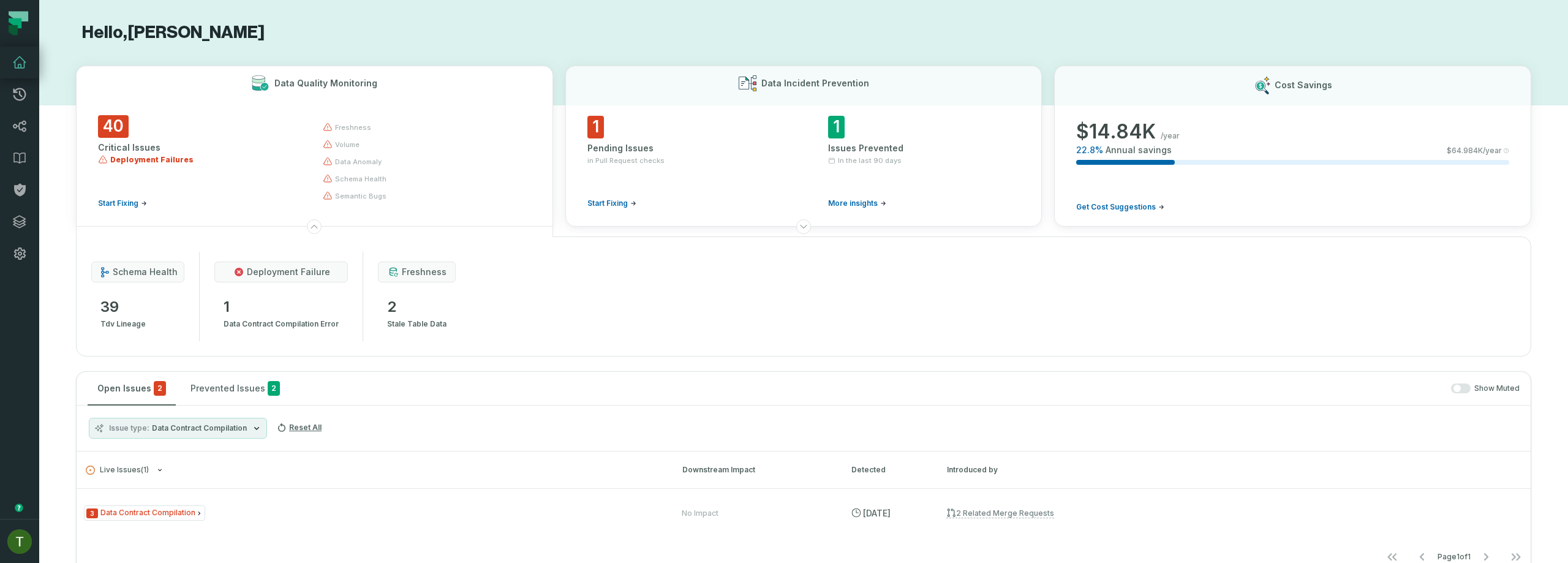
click at [344, 207] on div "freshness volume data anomaly schema health semantic bugs" at bounding box center [424, 162] width 203 height 93
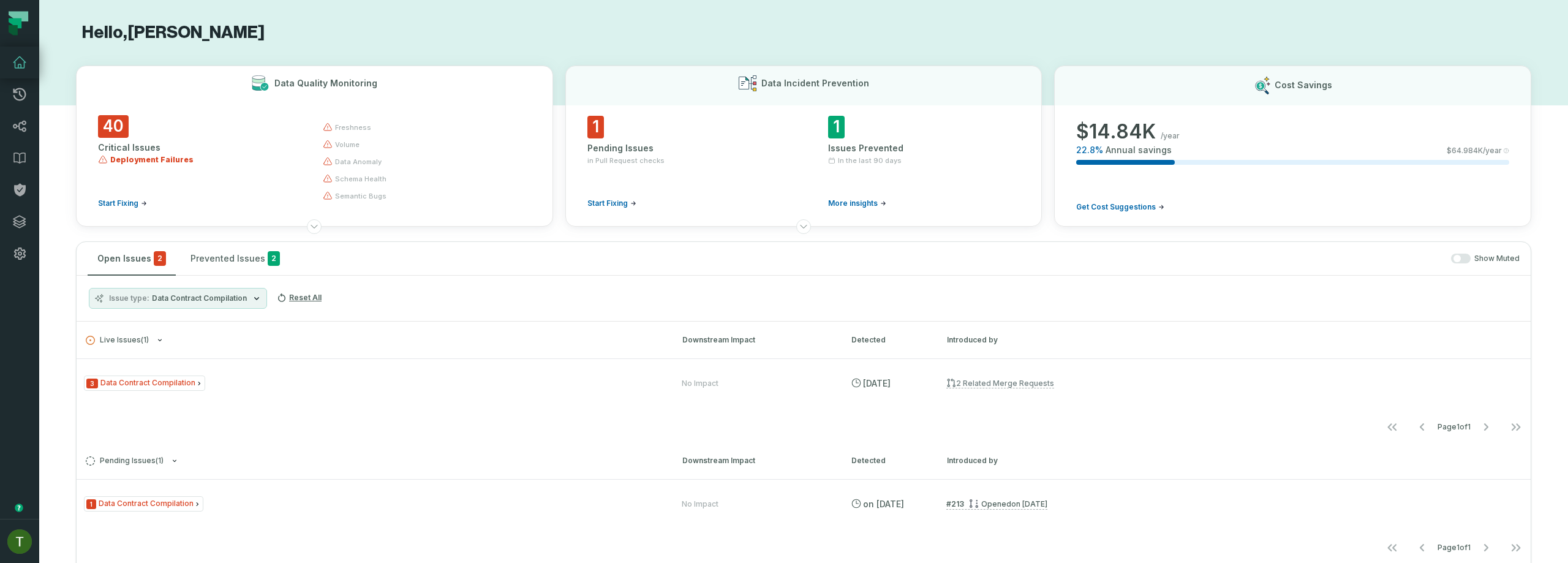
drag, startPoint x: 408, startPoint y: 192, endPoint x: 315, endPoint y: 142, distance: 105.6
click at [315, 143] on div "40 Critical Issues Deployment Failures Start Fixing freshness volume data anoma…" at bounding box center [314, 166] width 433 height 102
